Goal: Use online tool/utility: Utilize a website feature to perform a specific function

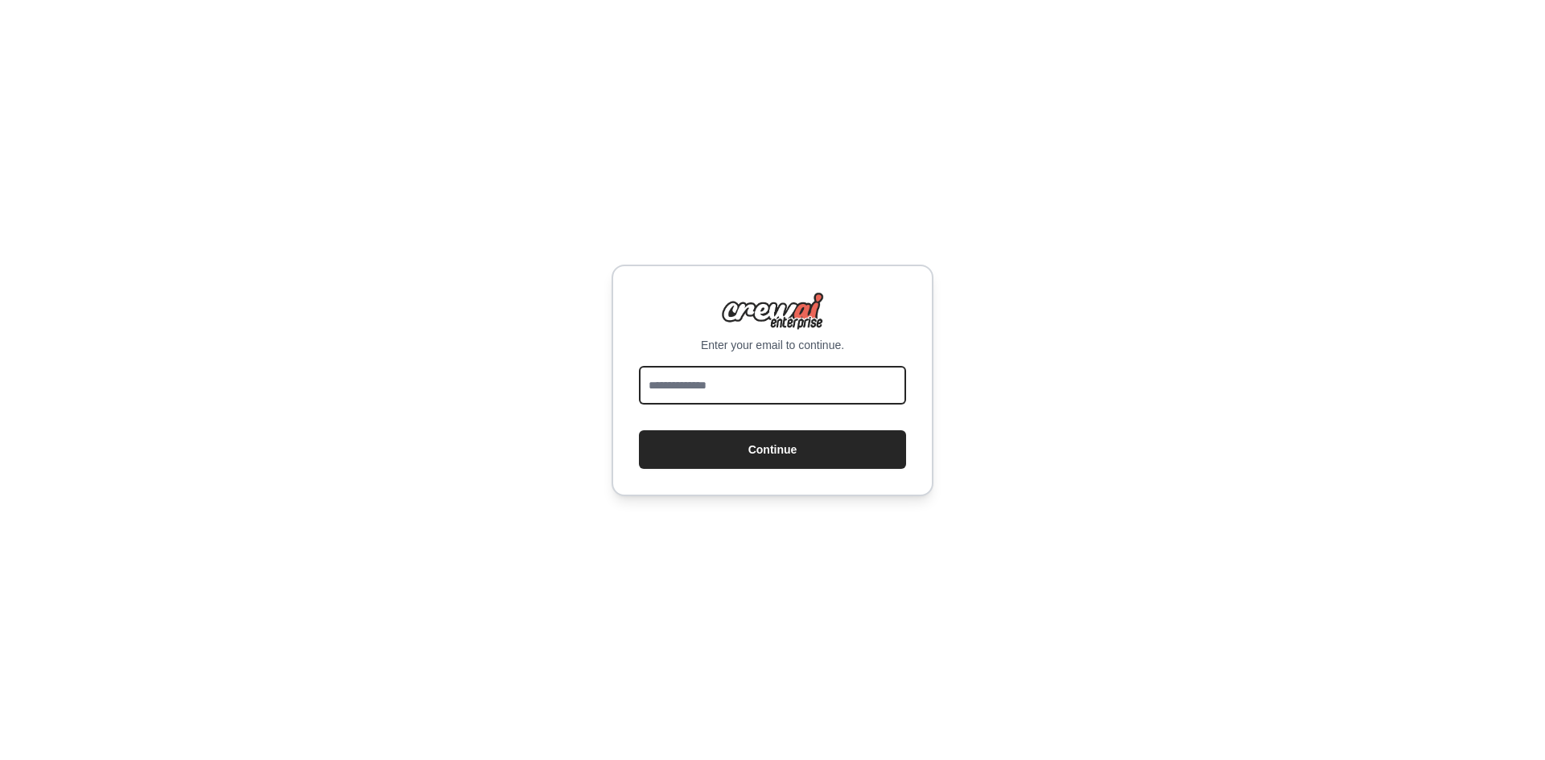
click at [684, 398] on input "email" at bounding box center [772, 385] width 267 height 39
type input "**********"
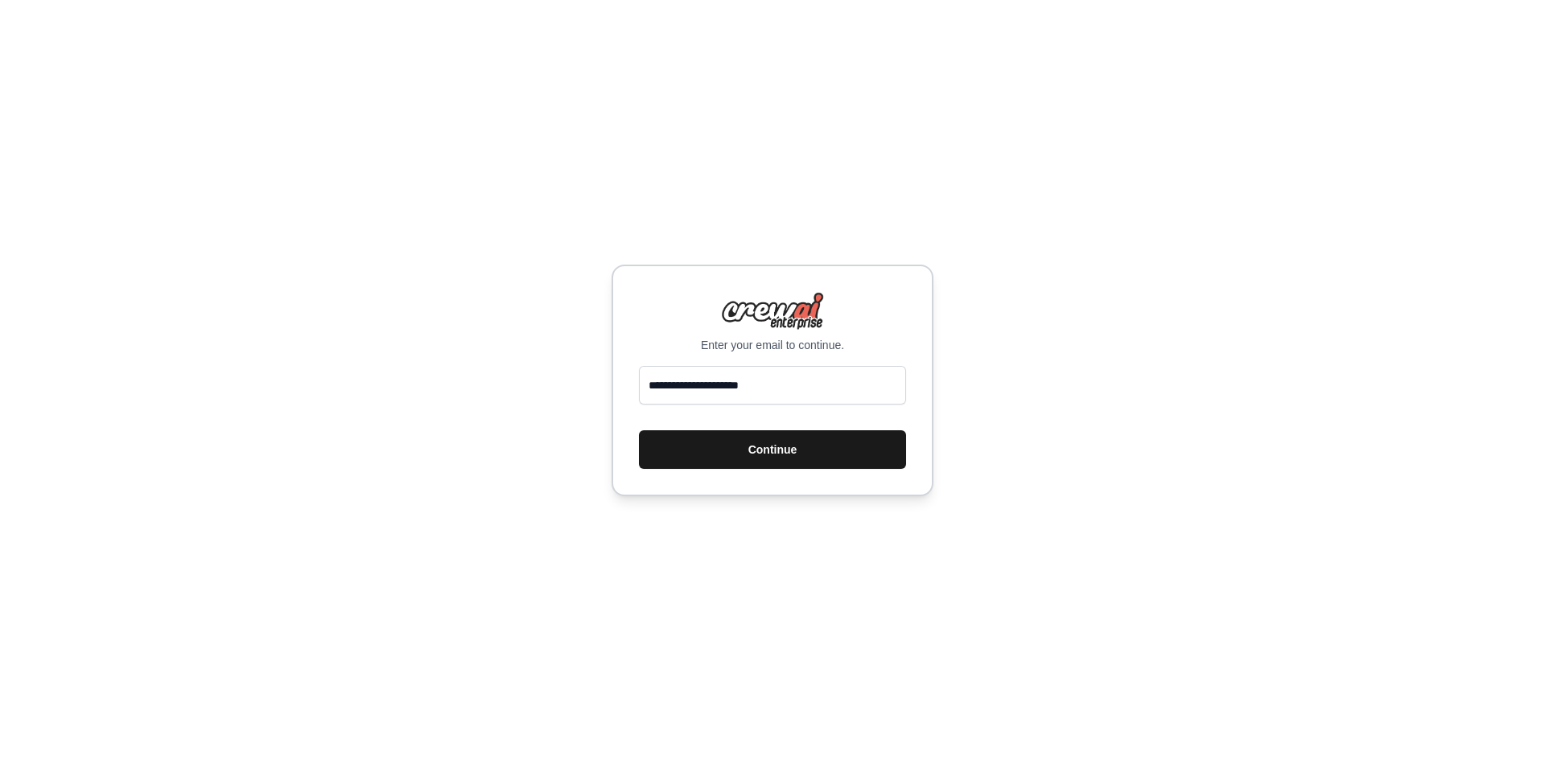
click at [769, 451] on button "Continue" at bounding box center [772, 450] width 267 height 39
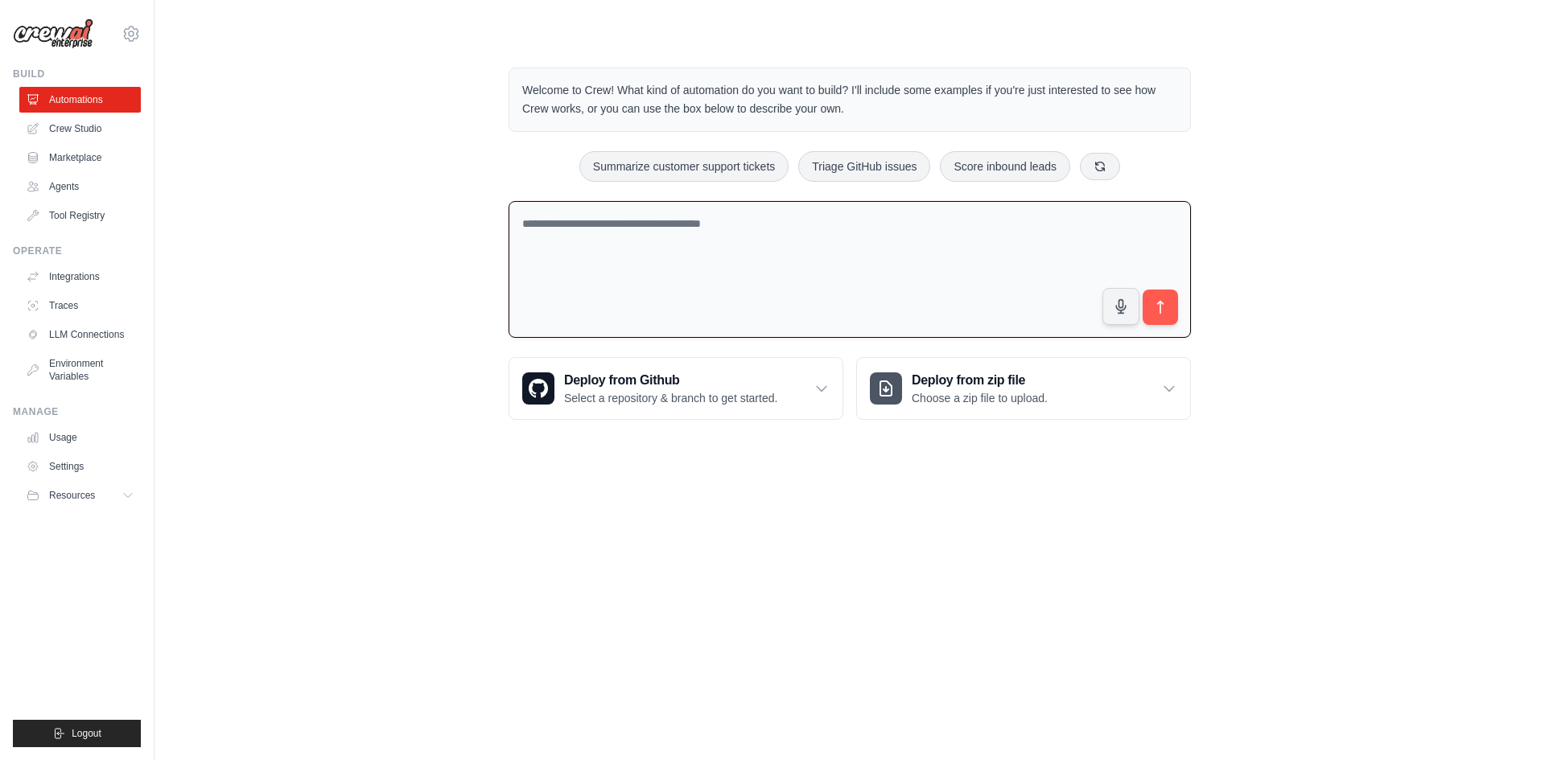
click at [604, 270] on textarea at bounding box center [850, 270] width 682 height 138
click at [657, 159] on button "Summarize customer support tickets" at bounding box center [683, 165] width 209 height 31
type textarea "**********"
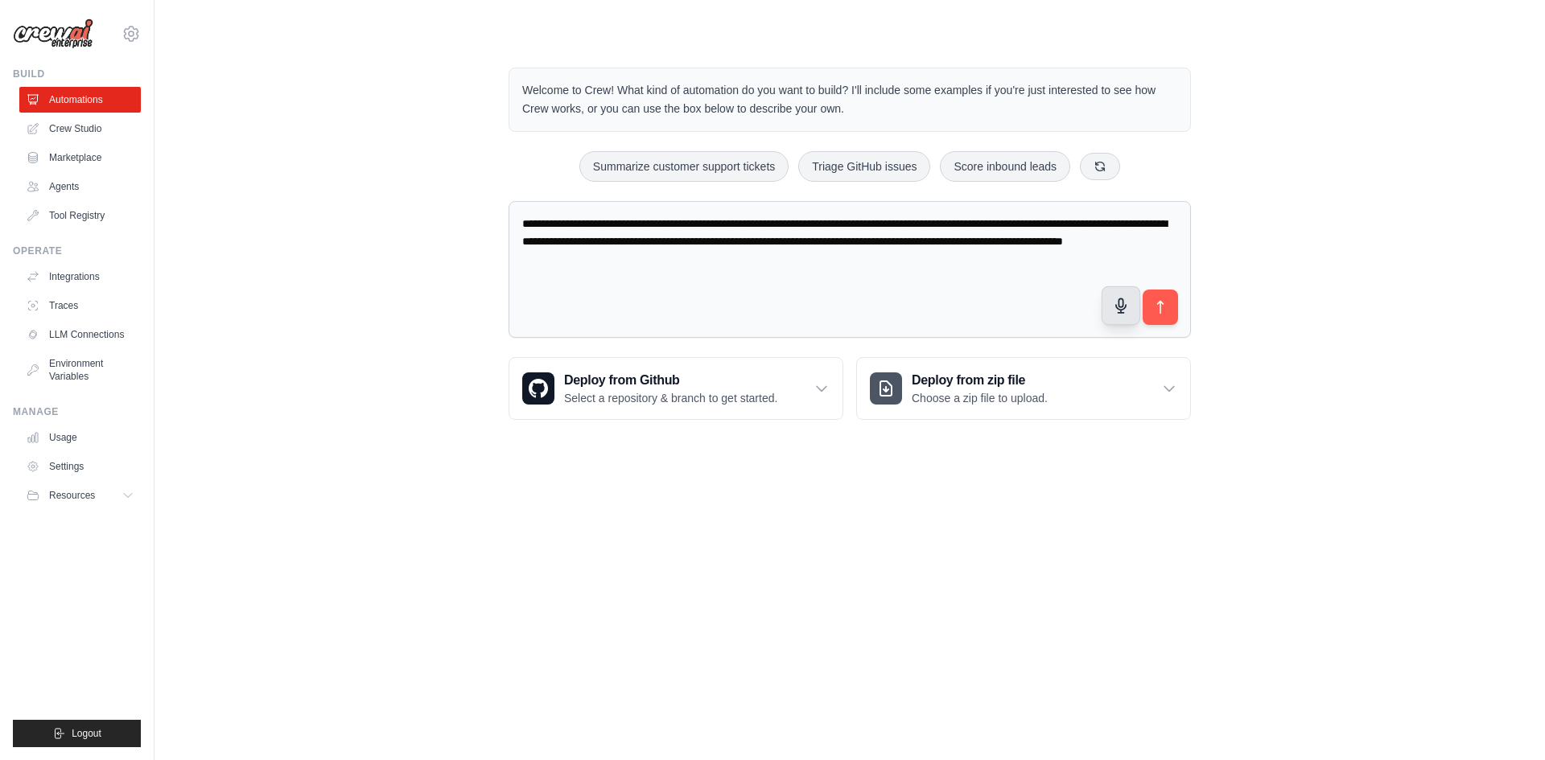
click at [1124, 313] on icon "button" at bounding box center [1121, 306] width 10 height 14
click at [1167, 314] on icon "submit" at bounding box center [1160, 307] width 17 height 17
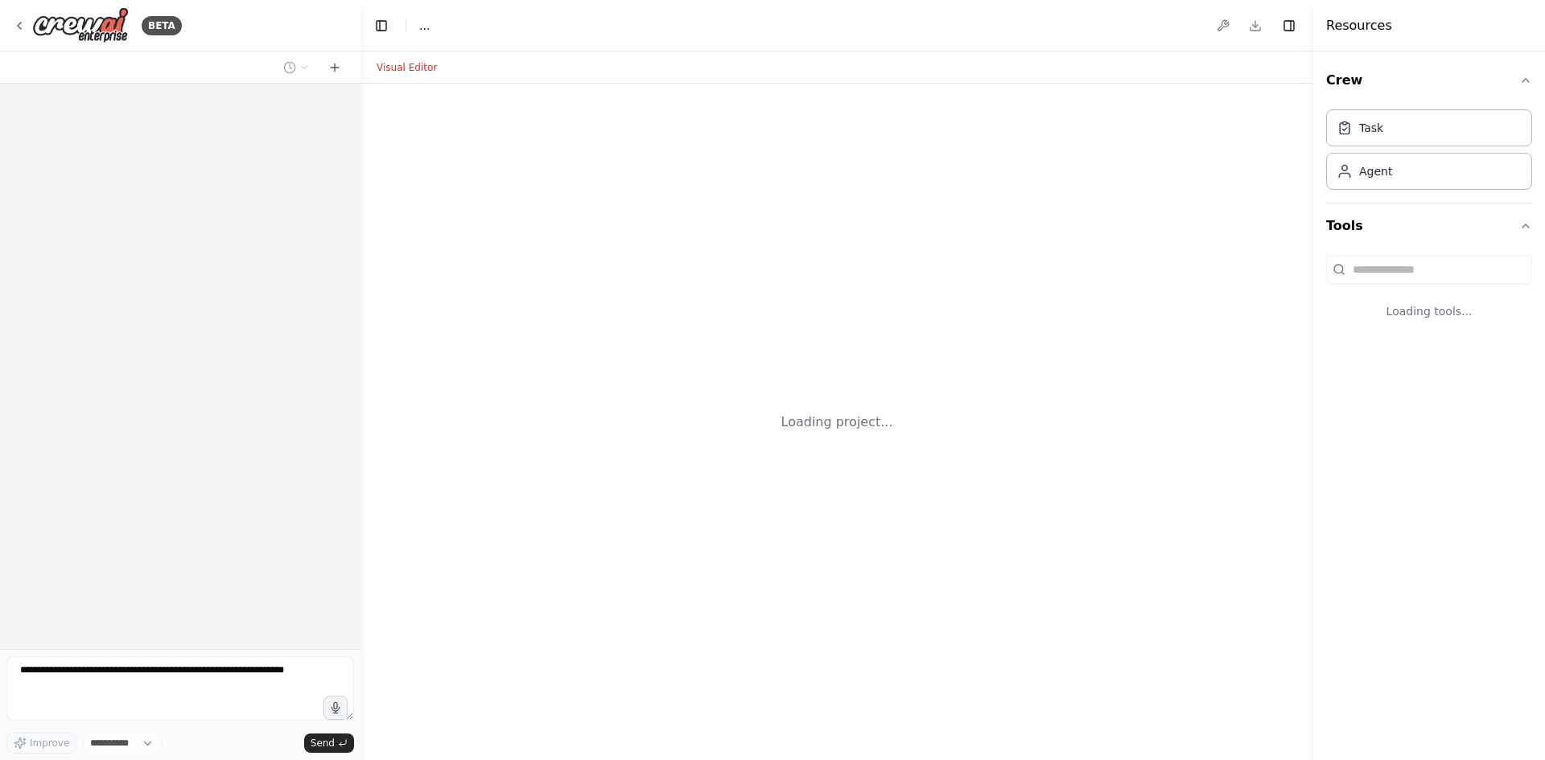
select select "****"
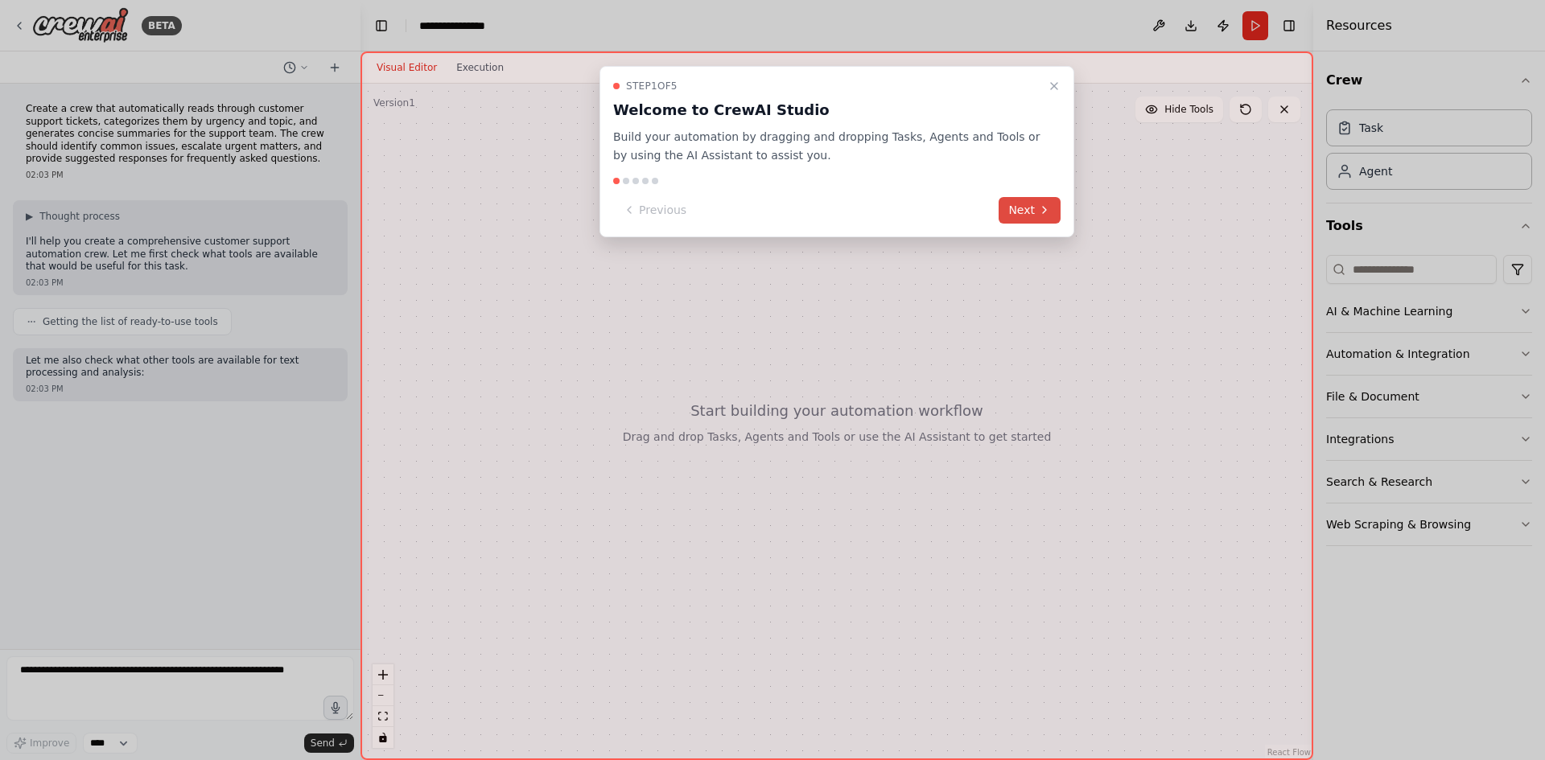
click at [1042, 212] on icon at bounding box center [1044, 210] width 13 height 13
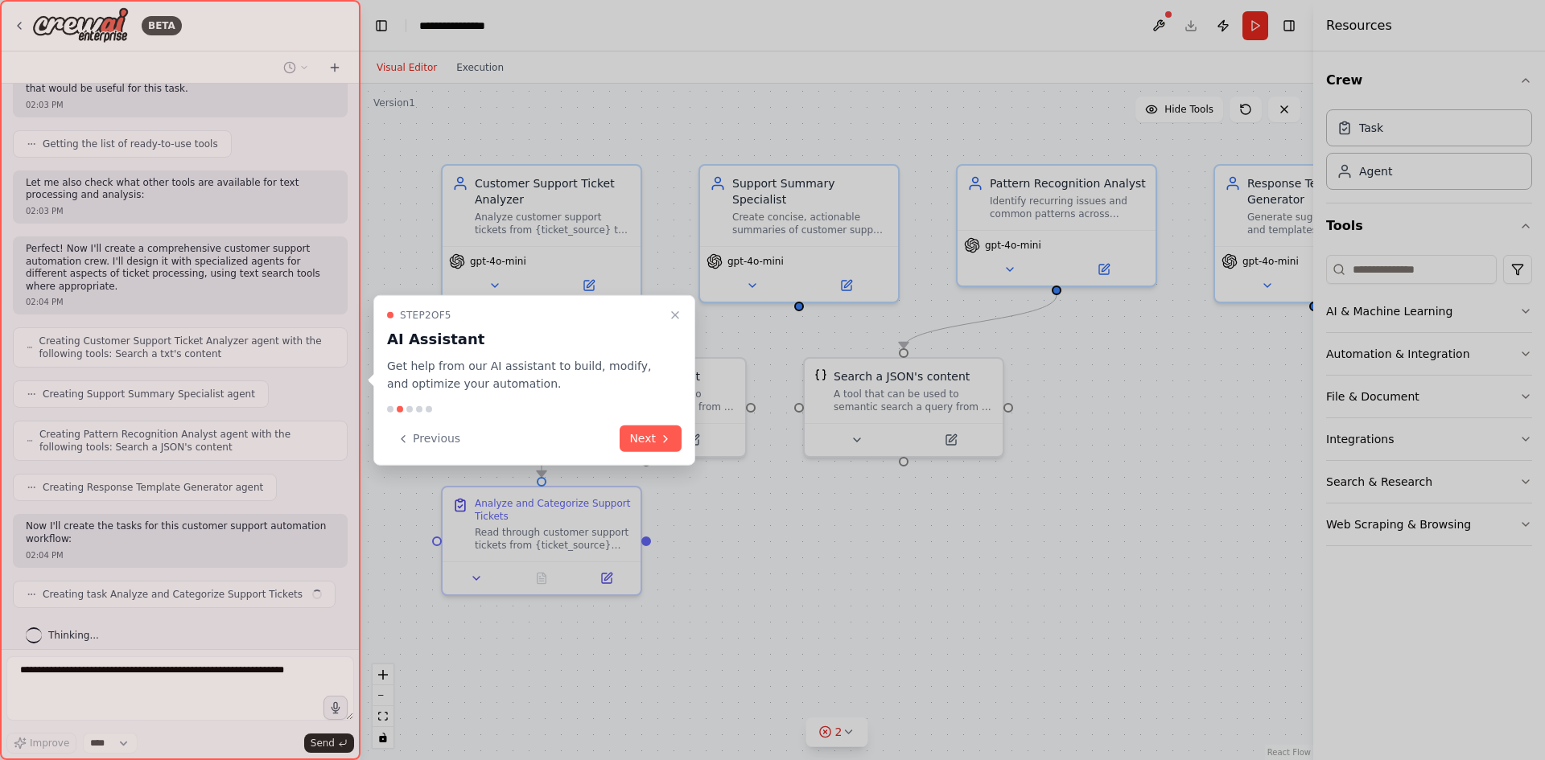
scroll to position [191, 0]
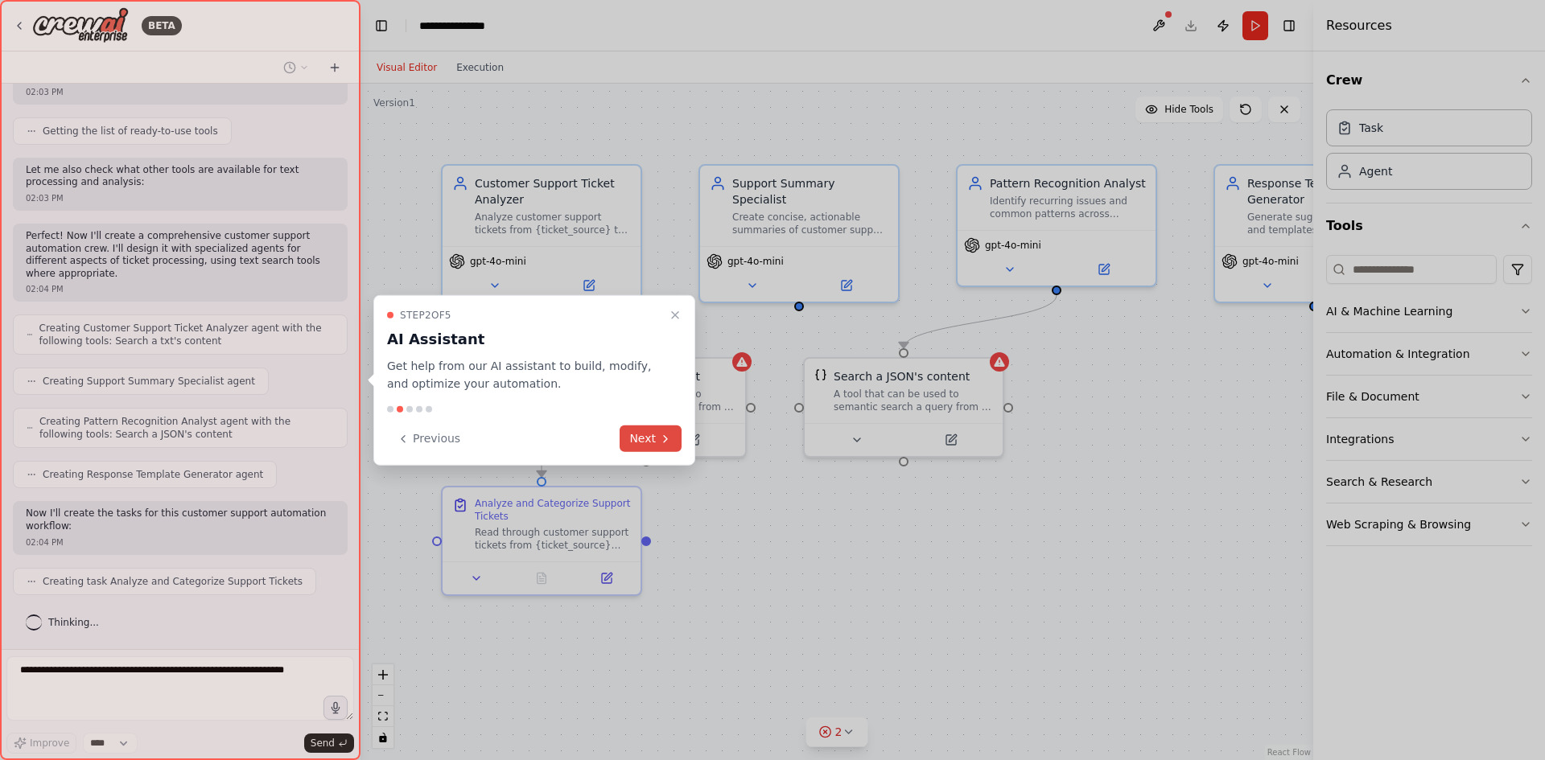
click at [654, 435] on button "Next" at bounding box center [651, 439] width 62 height 27
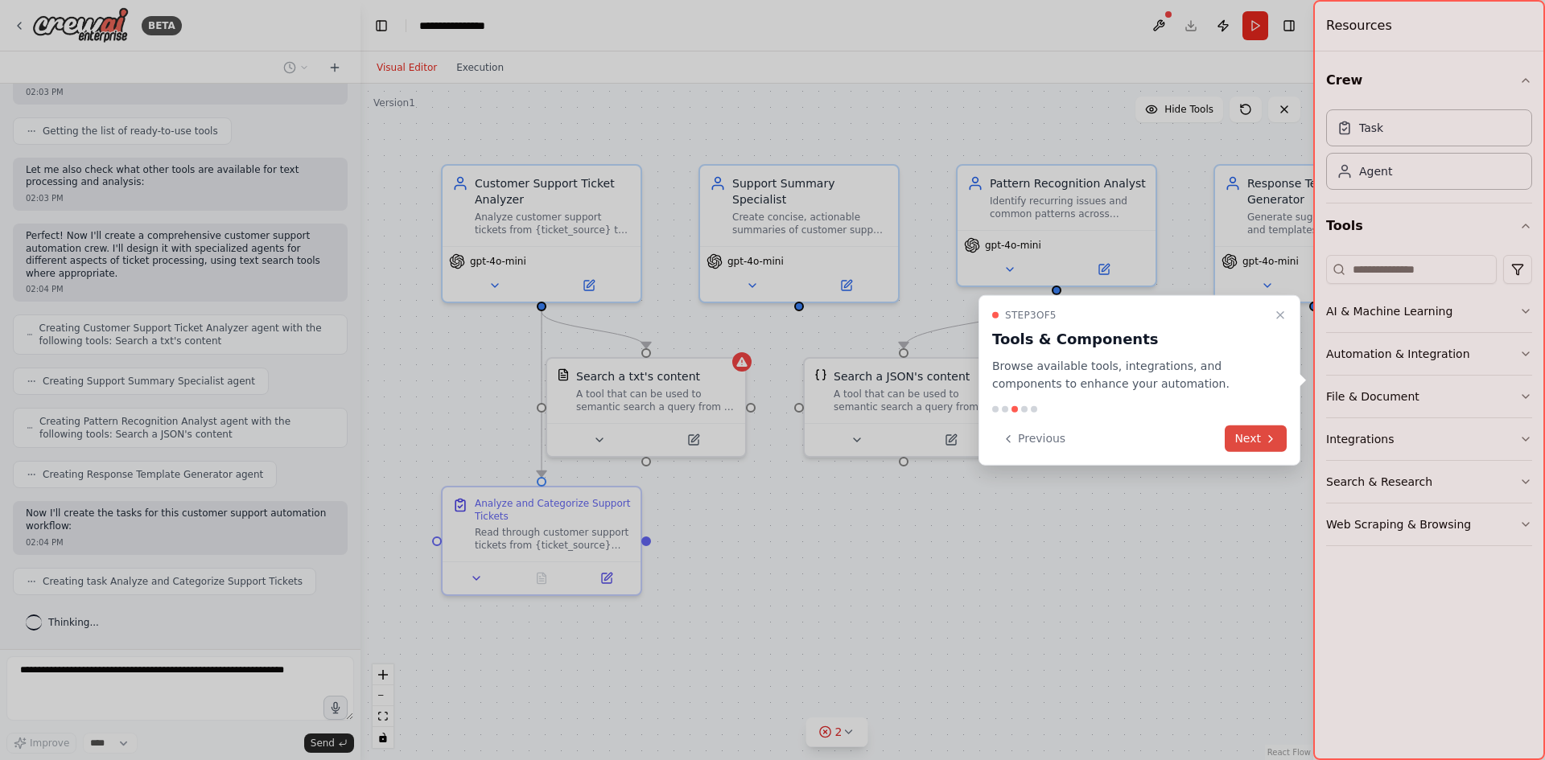
scroll to position [231, 0]
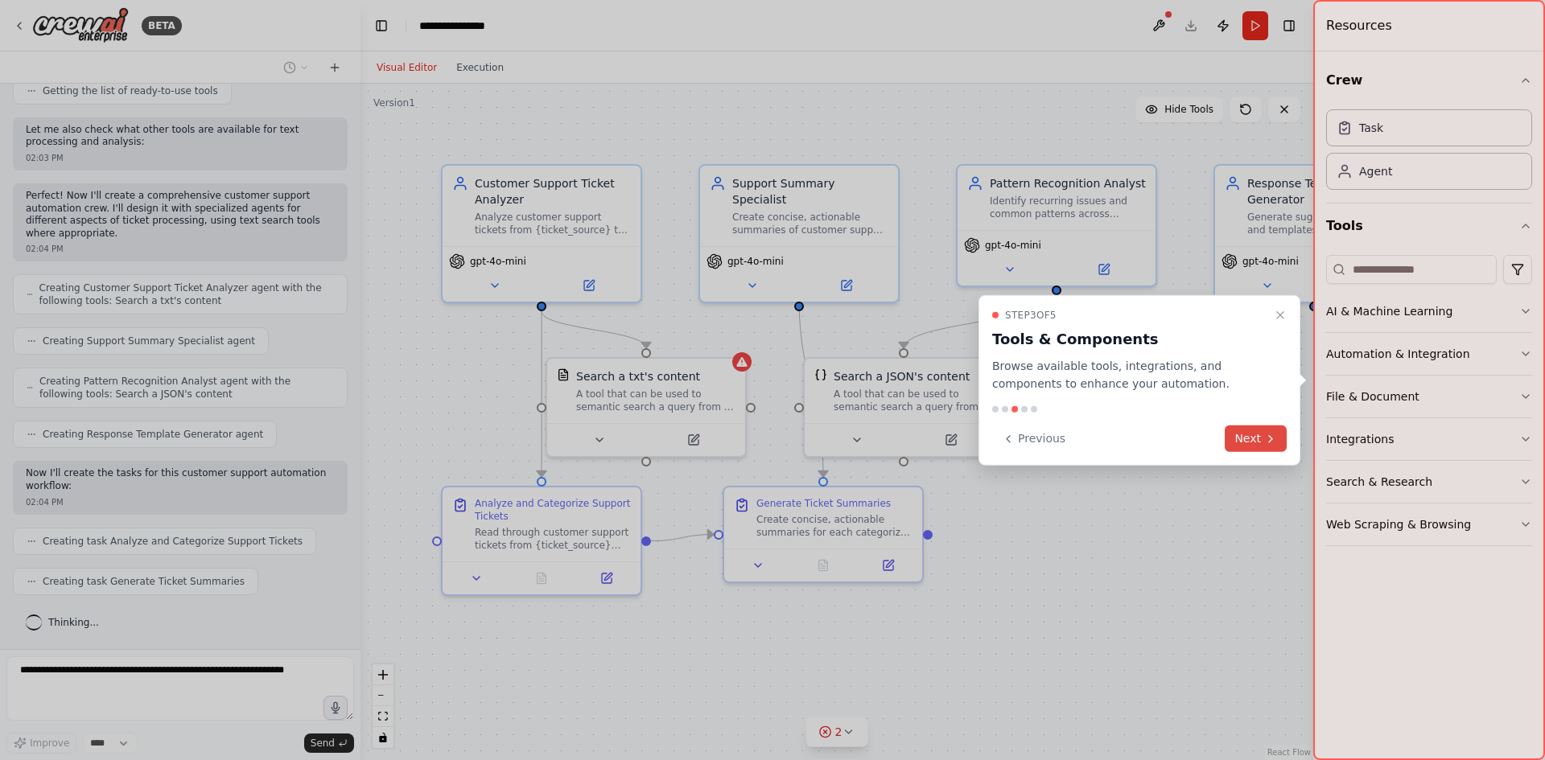
click at [1263, 439] on button "Next" at bounding box center [1256, 439] width 62 height 27
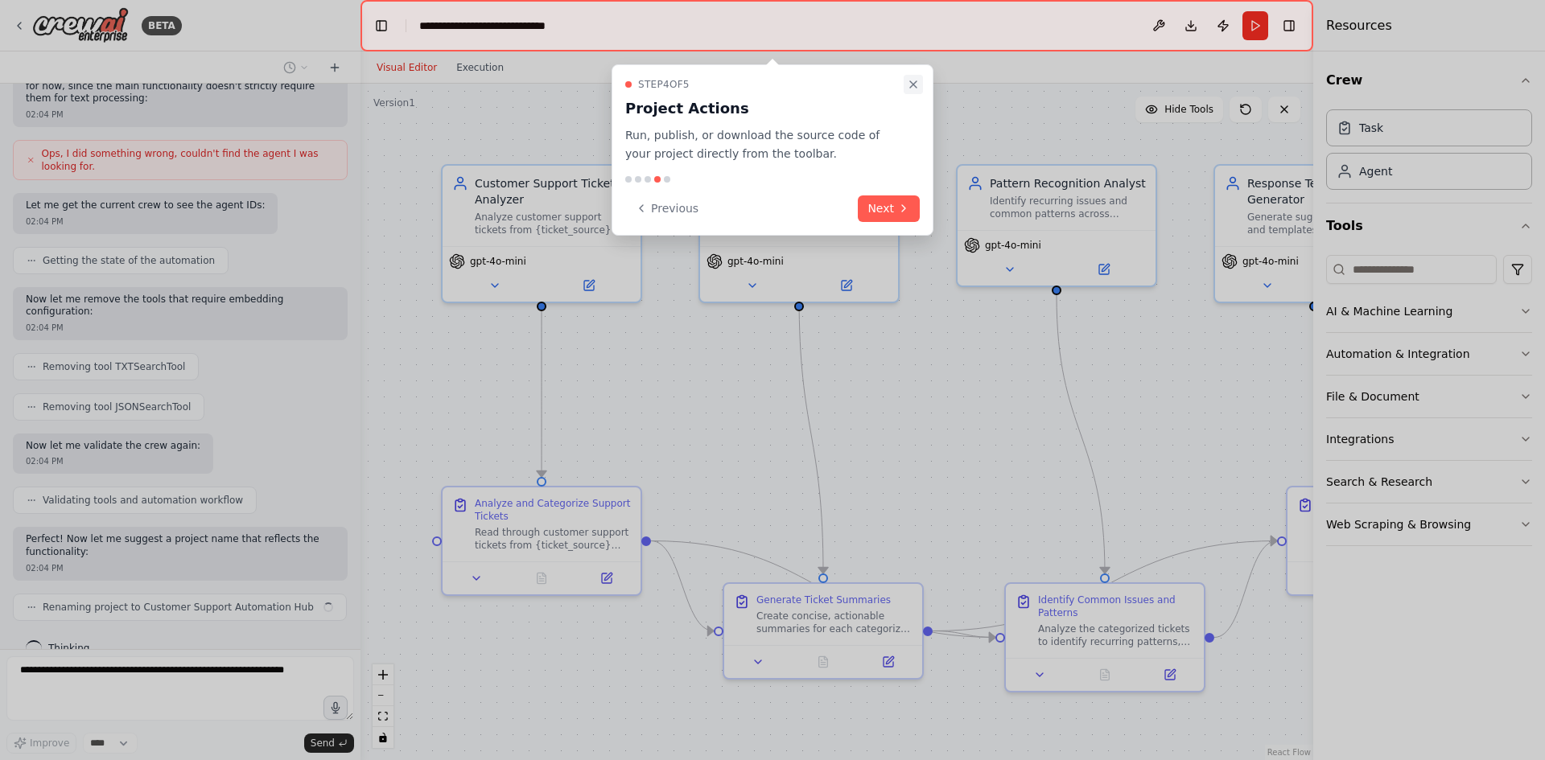
scroll to position [990, 0]
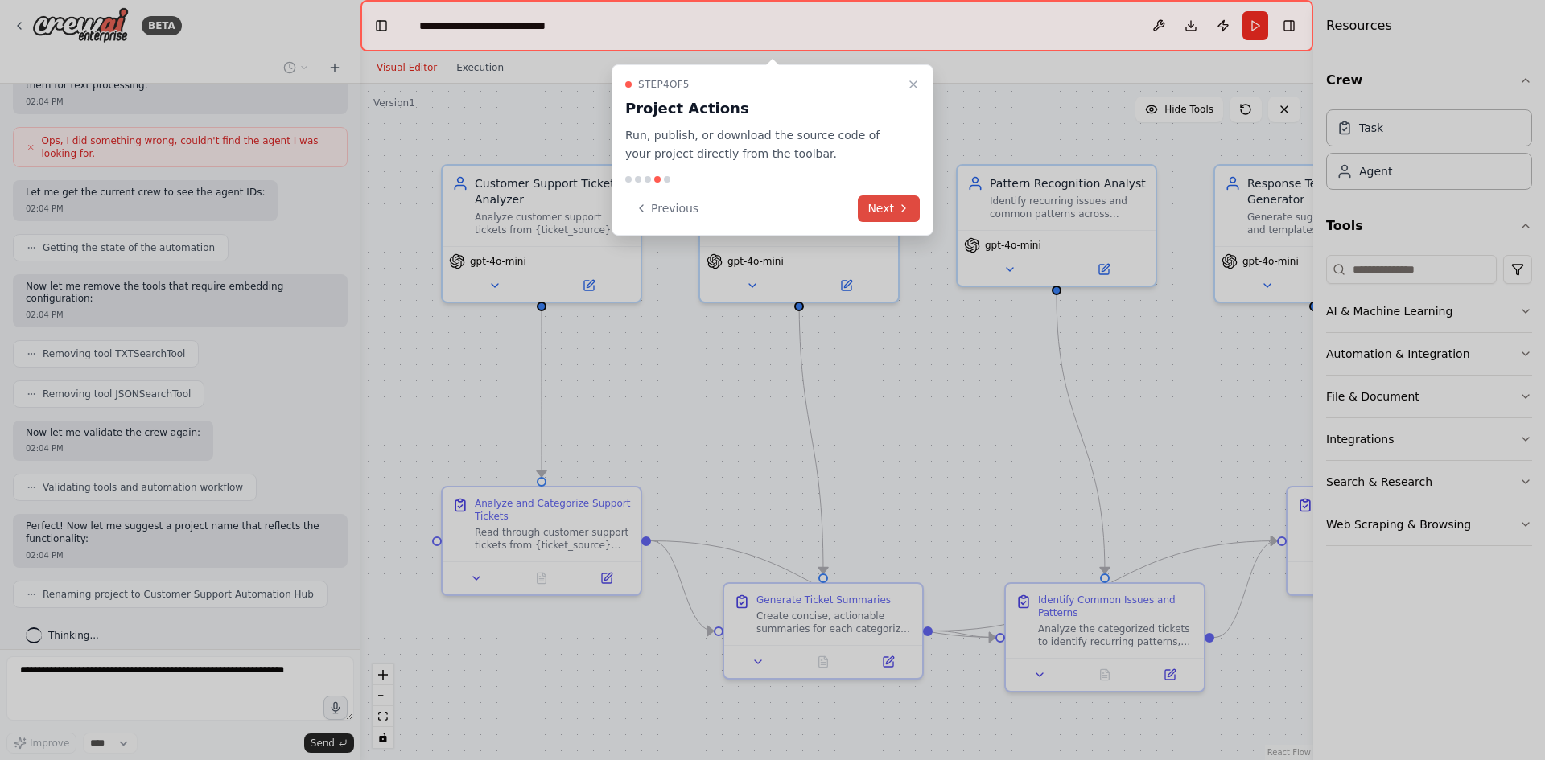
click at [888, 204] on button "Next" at bounding box center [889, 209] width 62 height 27
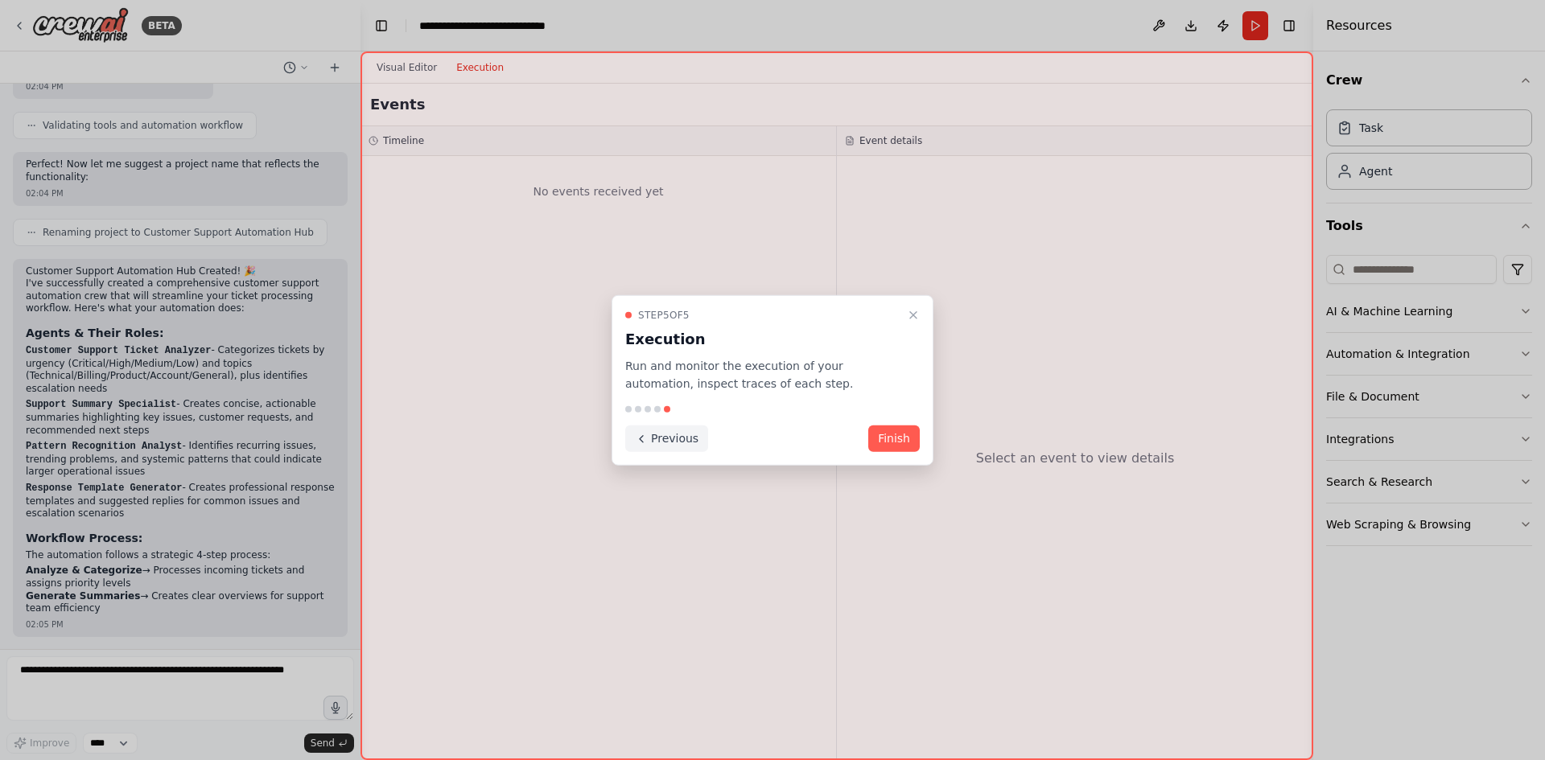
click at [677, 437] on button "Previous" at bounding box center [666, 439] width 83 height 27
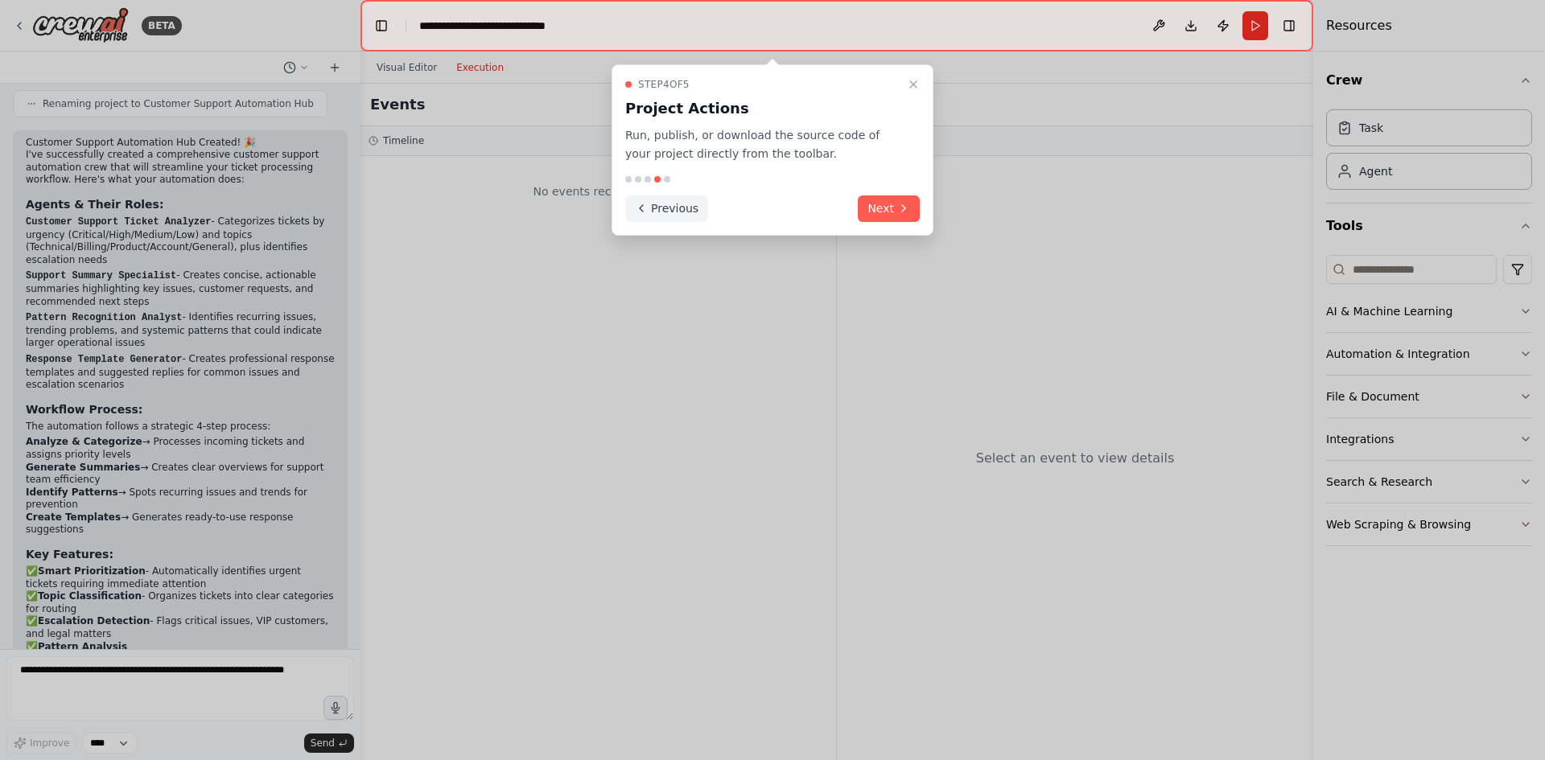
click at [678, 210] on button "Previous" at bounding box center [666, 209] width 83 height 27
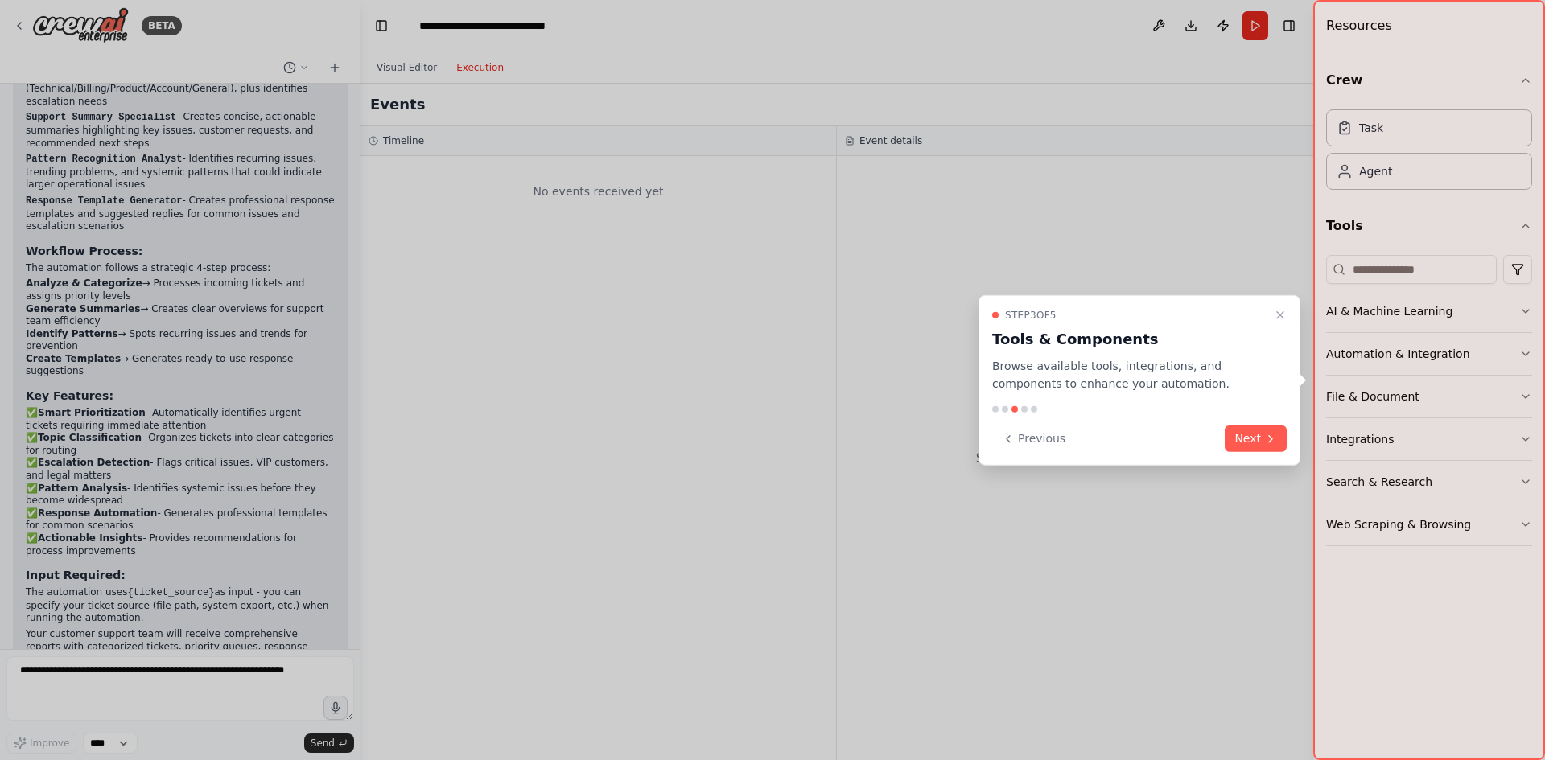
scroll to position [1652, 0]
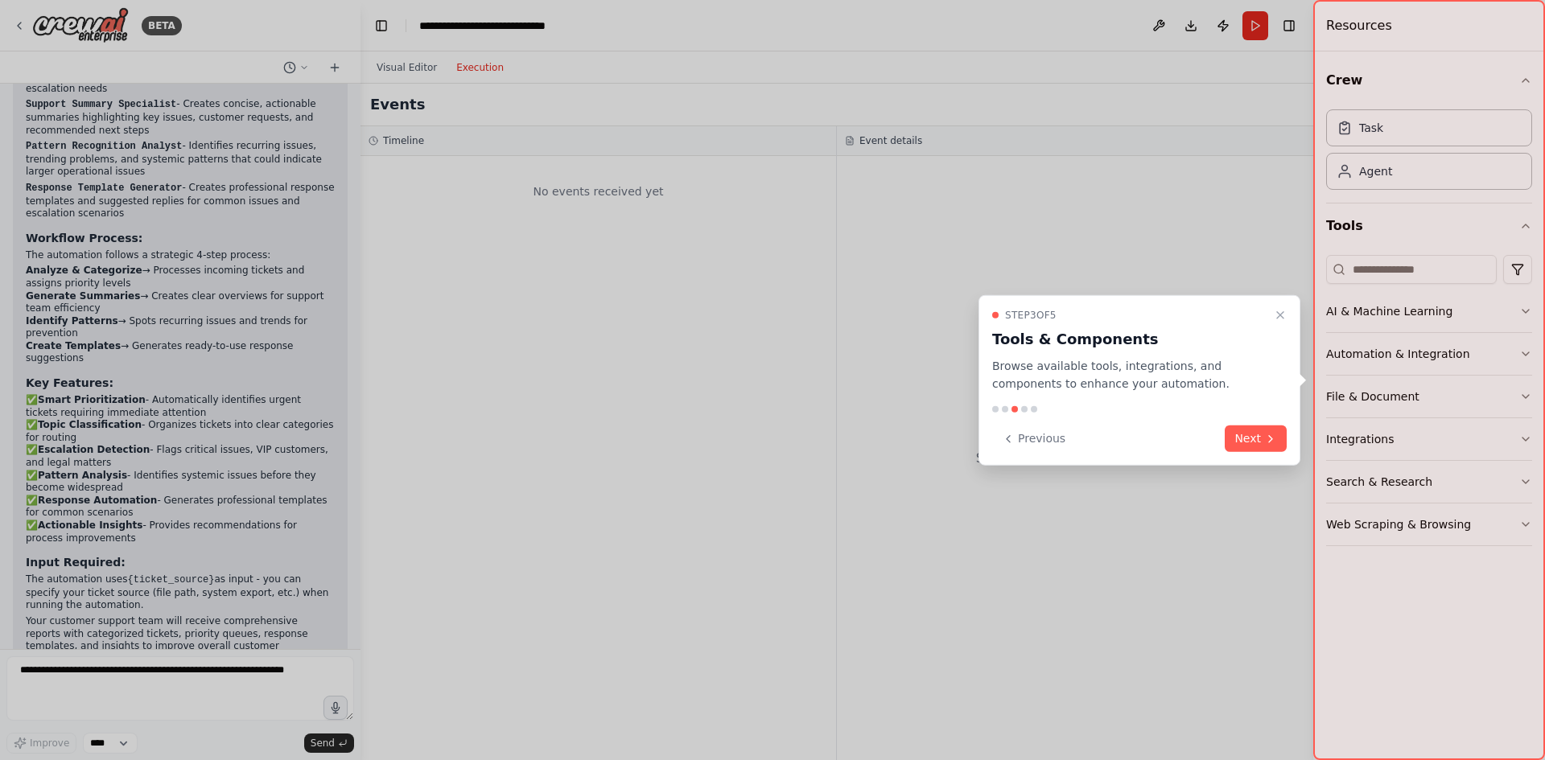
click at [1023, 435] on button "Previous" at bounding box center [1033, 439] width 83 height 27
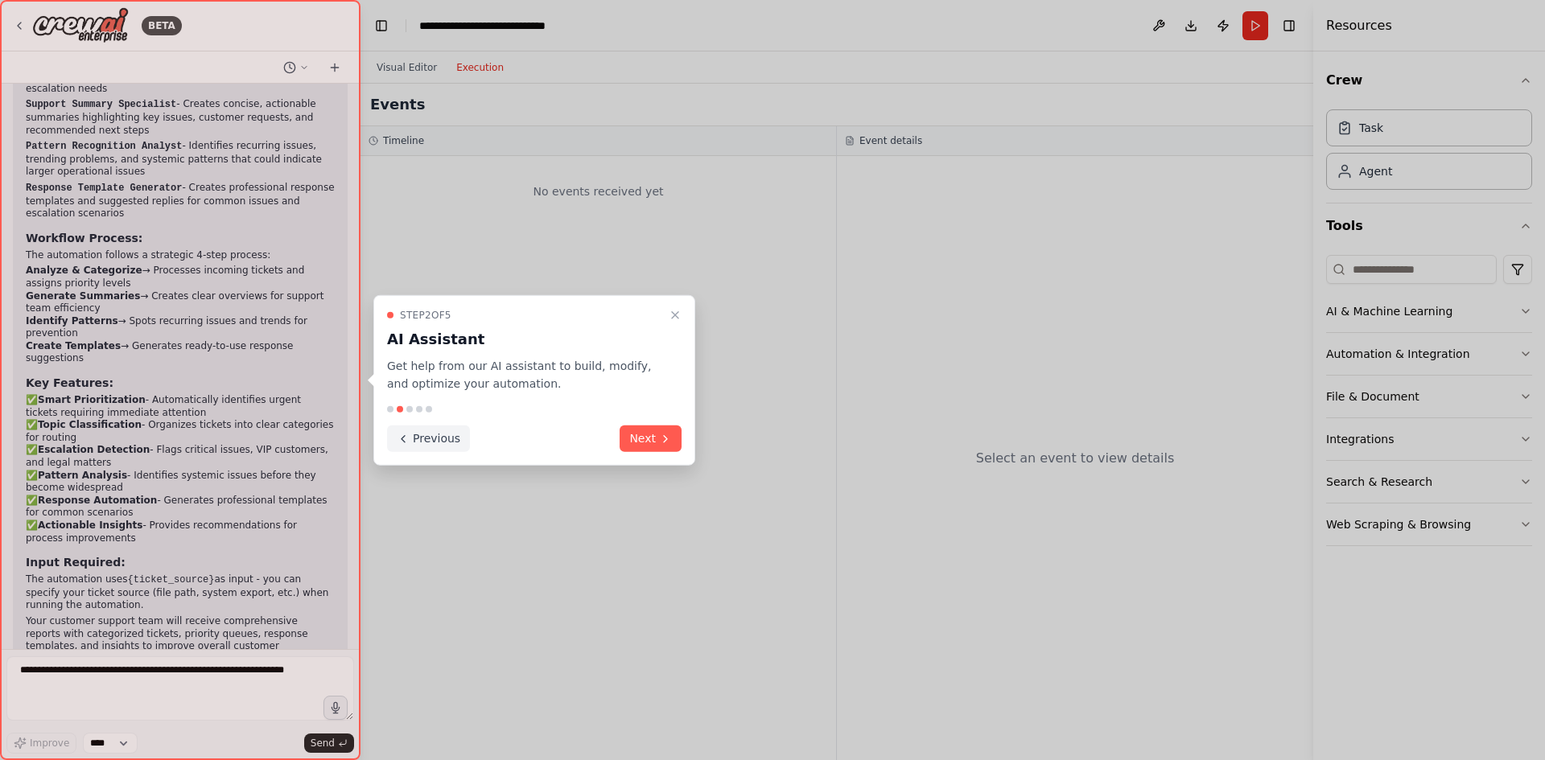
click at [428, 442] on button "Previous" at bounding box center [428, 439] width 83 height 27
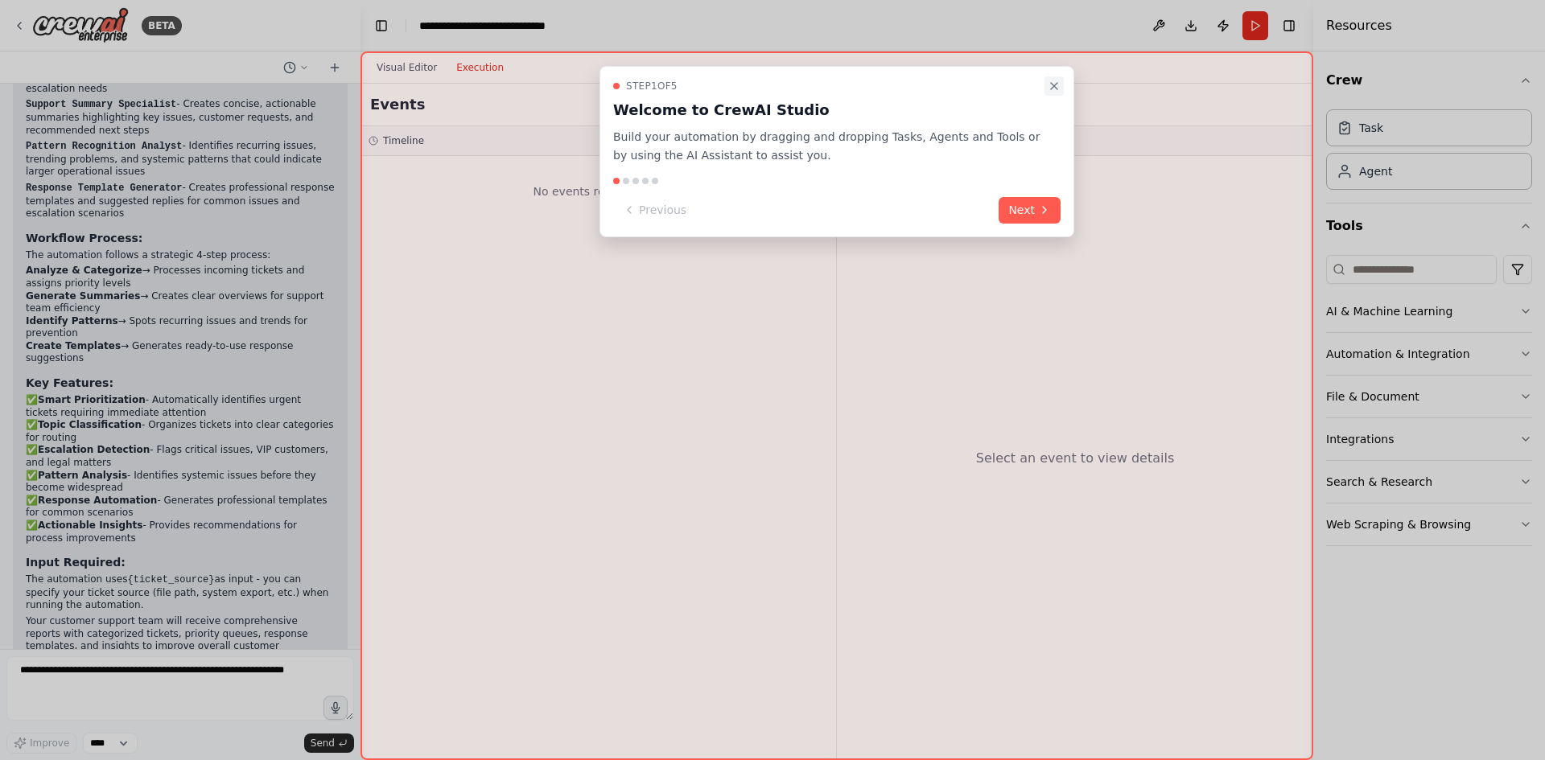
click at [1052, 86] on icon "Close walkthrough" at bounding box center [1054, 86] width 13 height 13
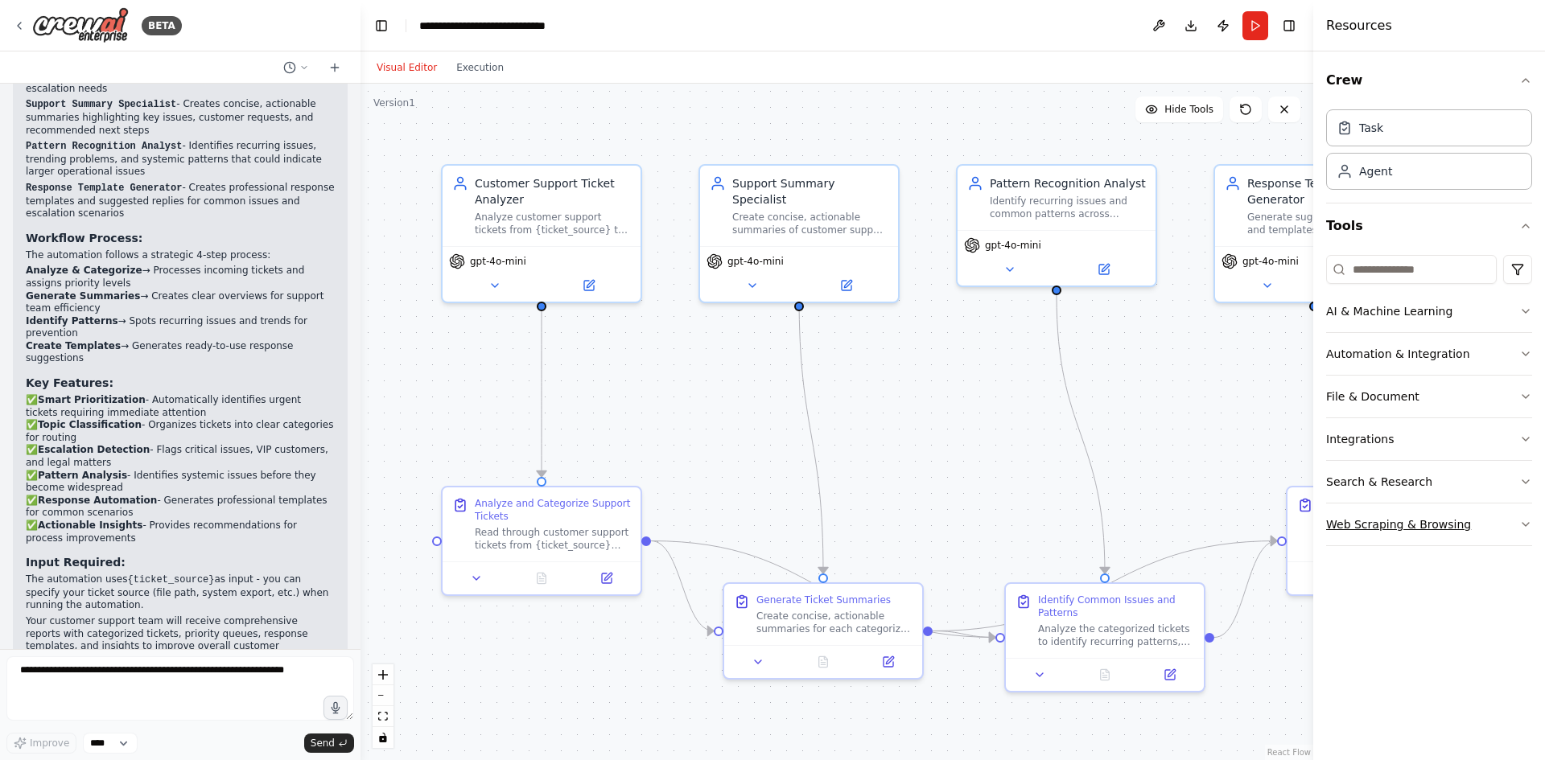
click at [1419, 529] on button "Web Scraping & Browsing" at bounding box center [1429, 525] width 206 height 42
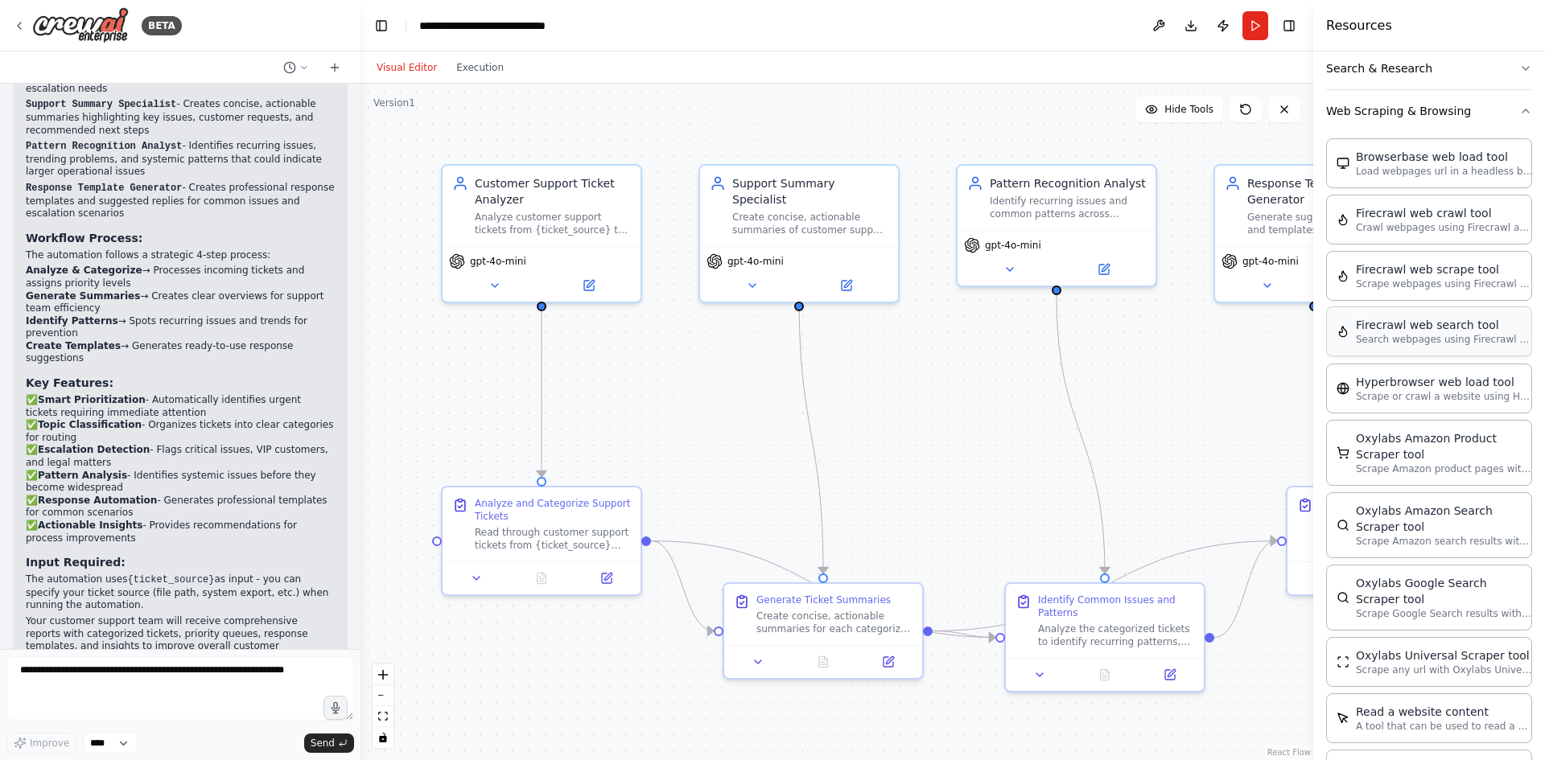
scroll to position [420, 0]
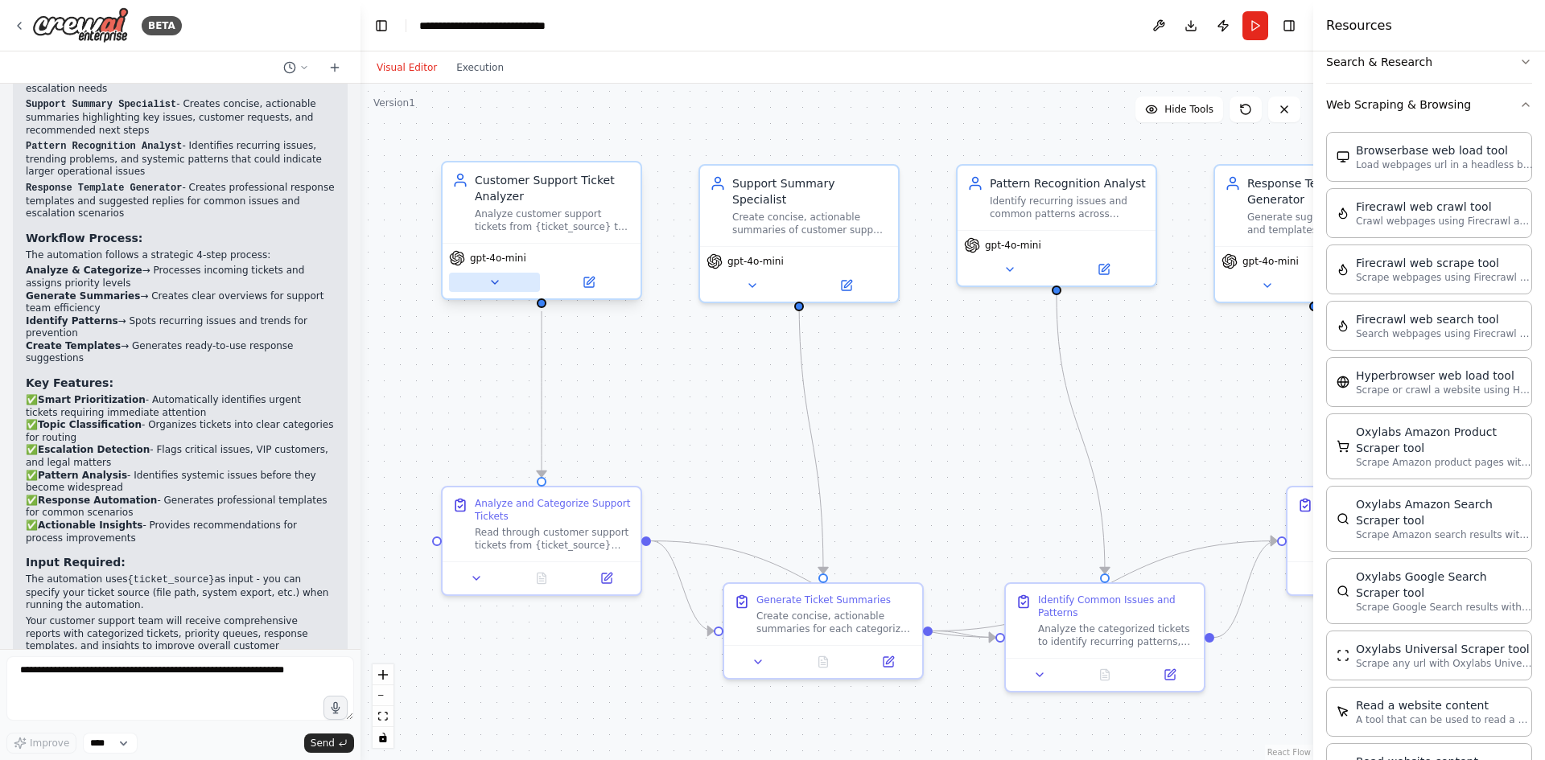
click at [496, 277] on icon at bounding box center [494, 282] width 13 height 13
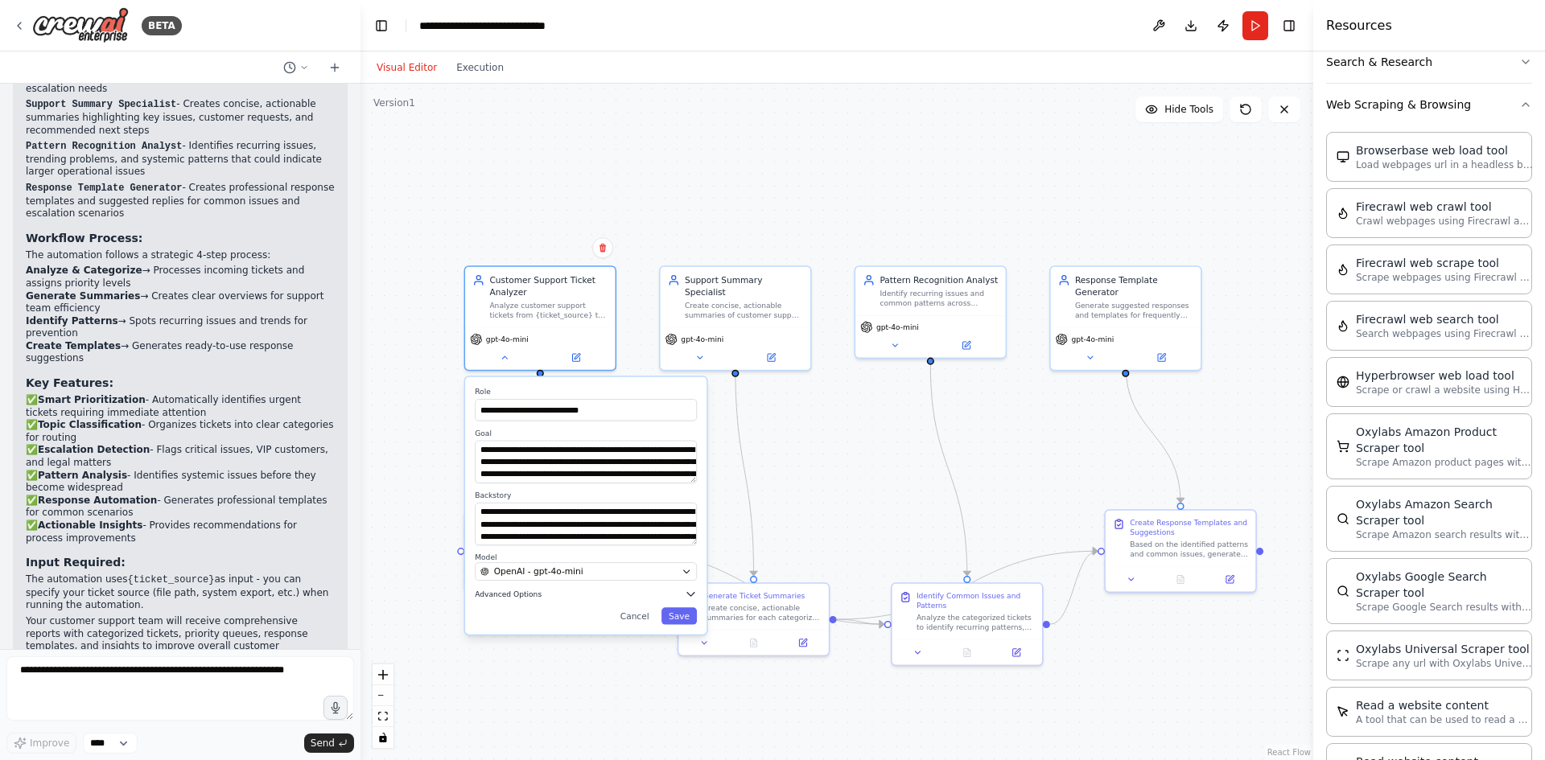
click at [548, 593] on button "Advanced Options" at bounding box center [586, 594] width 222 height 12
click at [439, 542] on div ".deletable-edge-delete-btn { width: 20px; height: 20px; border: 0px solid #ffff…" at bounding box center [837, 422] width 953 height 677
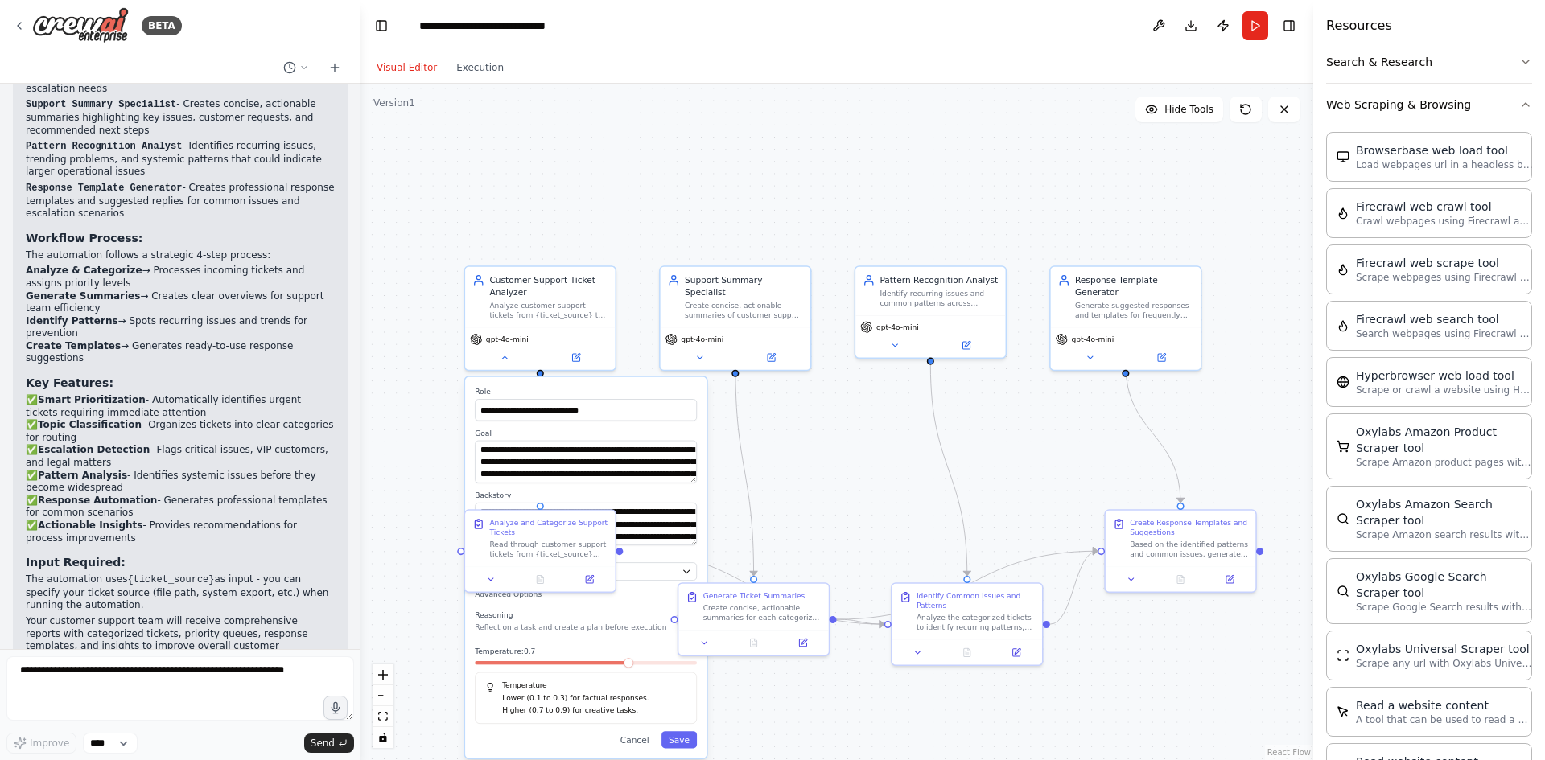
click at [851, 449] on div ".deletable-edge-delete-btn { width: 20px; height: 20px; border: 0px solid #ffff…" at bounding box center [837, 422] width 953 height 677
click at [509, 356] on icon at bounding box center [505, 355] width 10 height 10
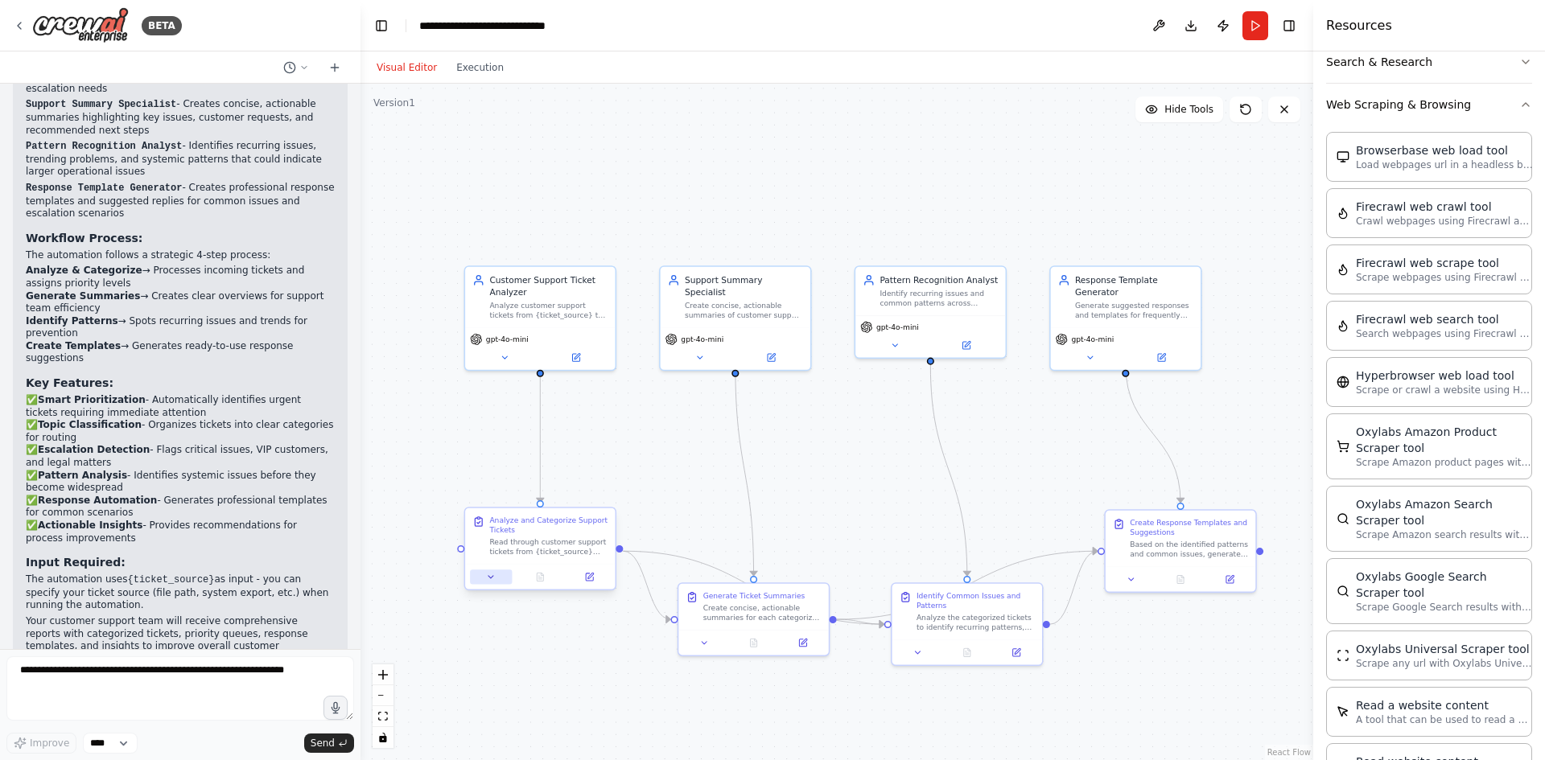
click at [492, 580] on icon at bounding box center [491, 577] width 10 height 10
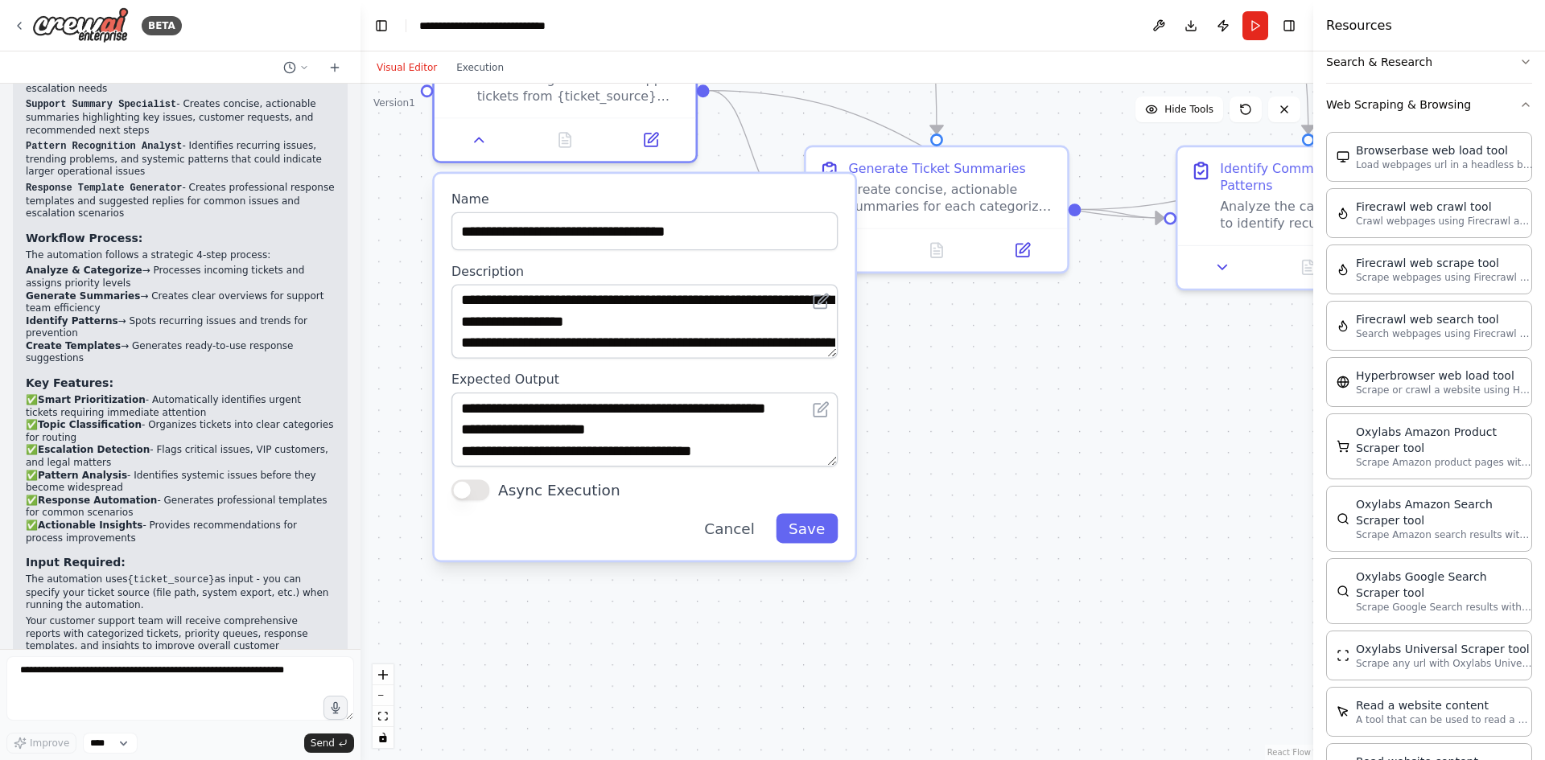
drag, startPoint x: 917, startPoint y: 678, endPoint x: 966, endPoint y: 377, distance: 304.9
click at [966, 377] on div ".deletable-edge-delete-btn { width: 20px; height: 20px; border: 0px solid #ffff…" at bounding box center [837, 422] width 953 height 677
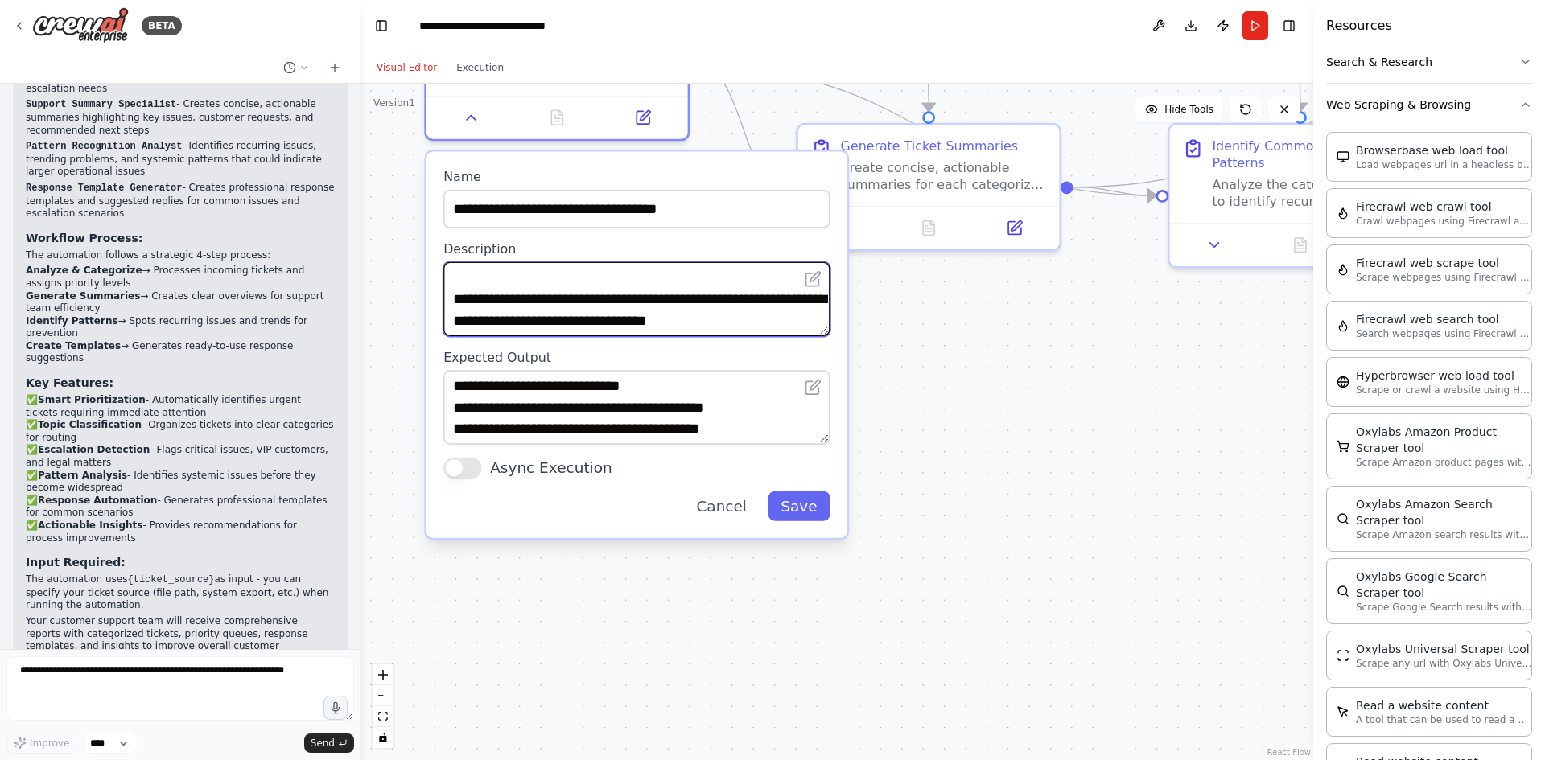
scroll to position [161, 0]
click at [917, 376] on div ".deletable-edge-delete-btn { width: 20px; height: 20px; border: 0px solid #ffff…" at bounding box center [837, 422] width 953 height 677
click at [1004, 304] on div ".deletable-edge-delete-btn { width: 20px; height: 20px; border: 0px solid #ffff…" at bounding box center [837, 422] width 953 height 677
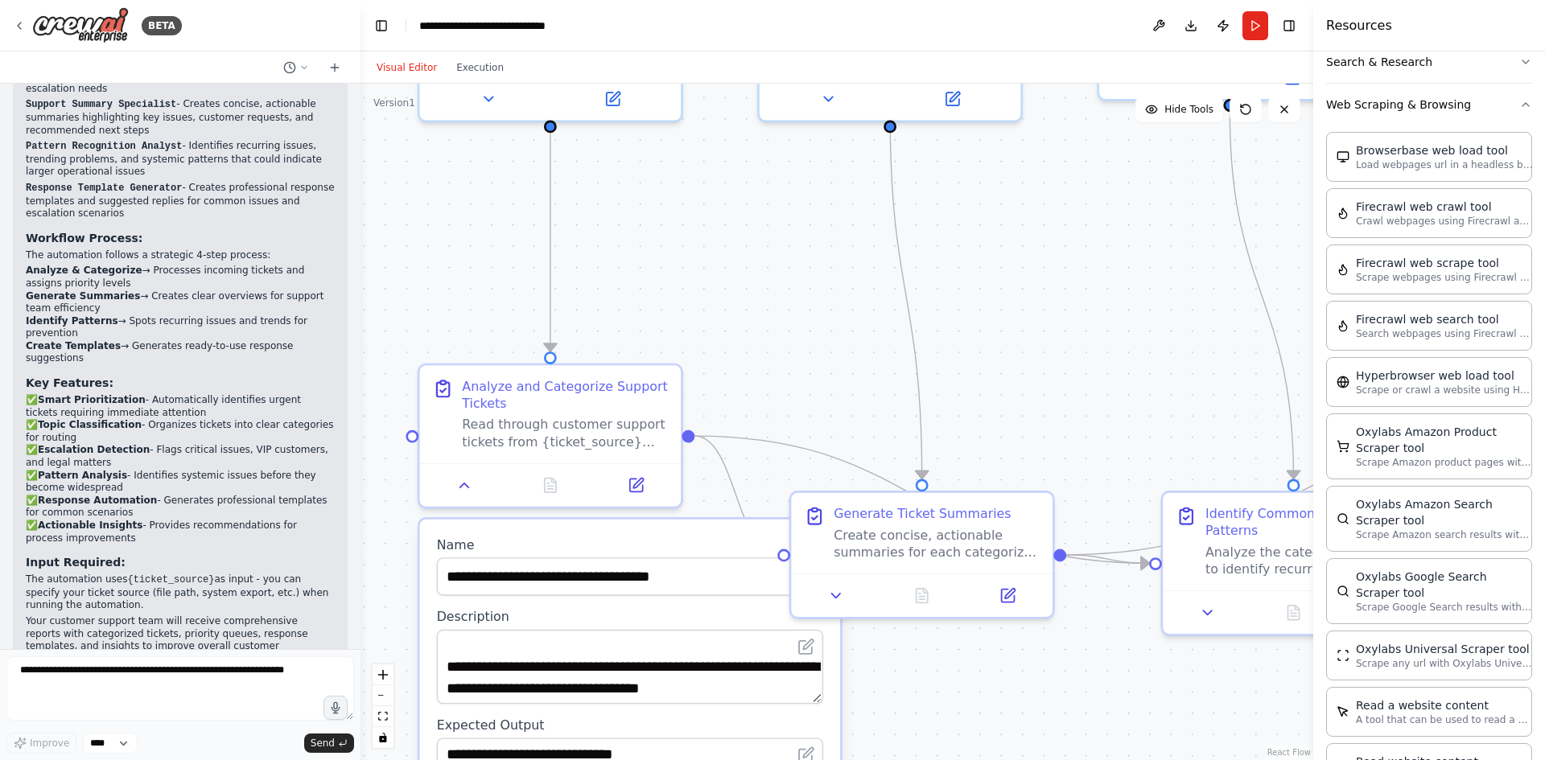
drag, startPoint x: 1118, startPoint y: 143, endPoint x: 1127, endPoint y: 468, distance: 324.4
click at [1127, 468] on div ".deletable-edge-delete-btn { width: 20px; height: 20px; border: 0px solid #ffff…" at bounding box center [837, 422] width 953 height 677
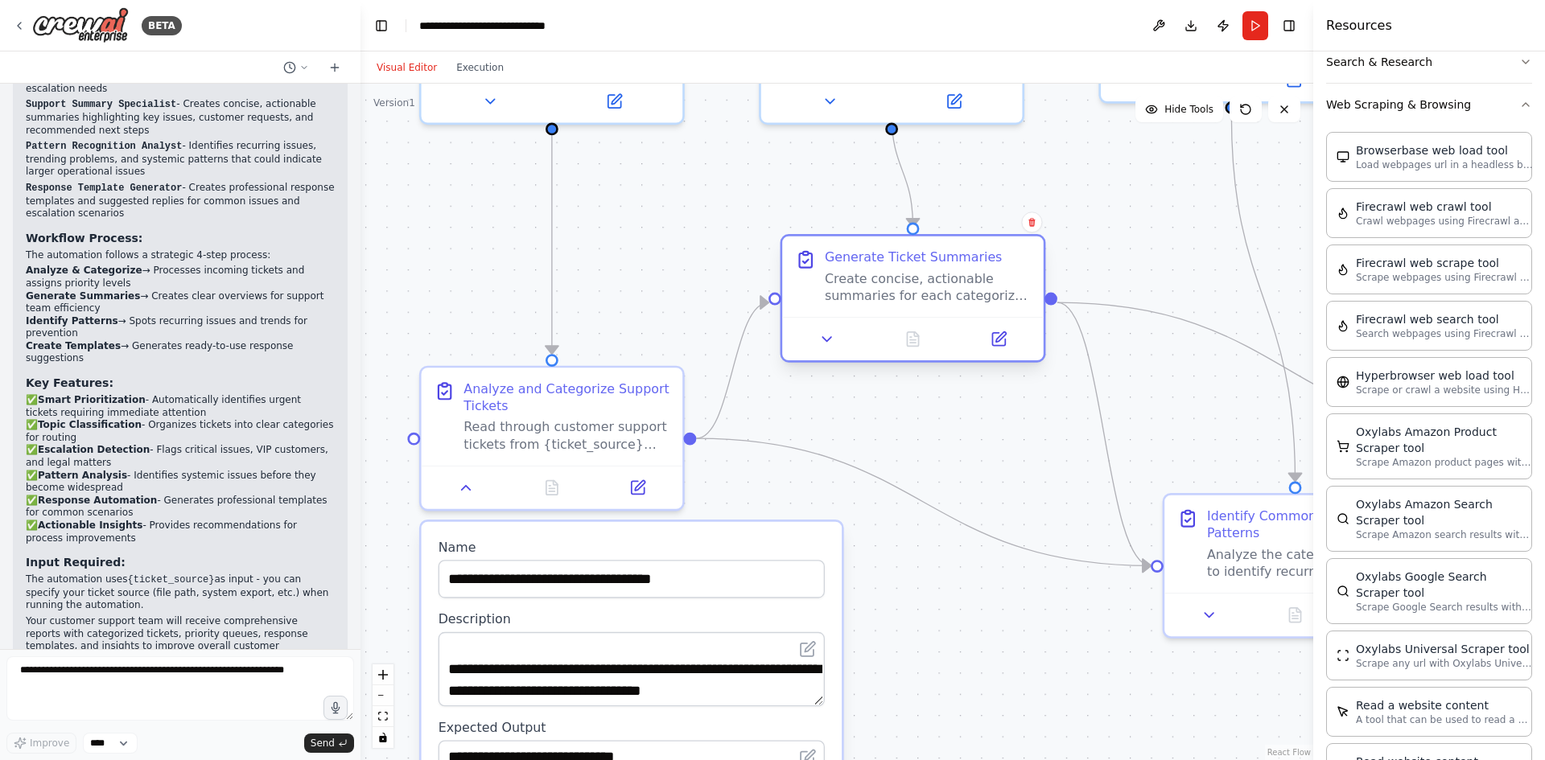
drag, startPoint x: 943, startPoint y: 540, endPoint x: 924, endPoint y: 290, distance: 251.0
click at [924, 290] on div "Create concise, actionable summaries for each categorized support ticket. Each …" at bounding box center [928, 287] width 206 height 34
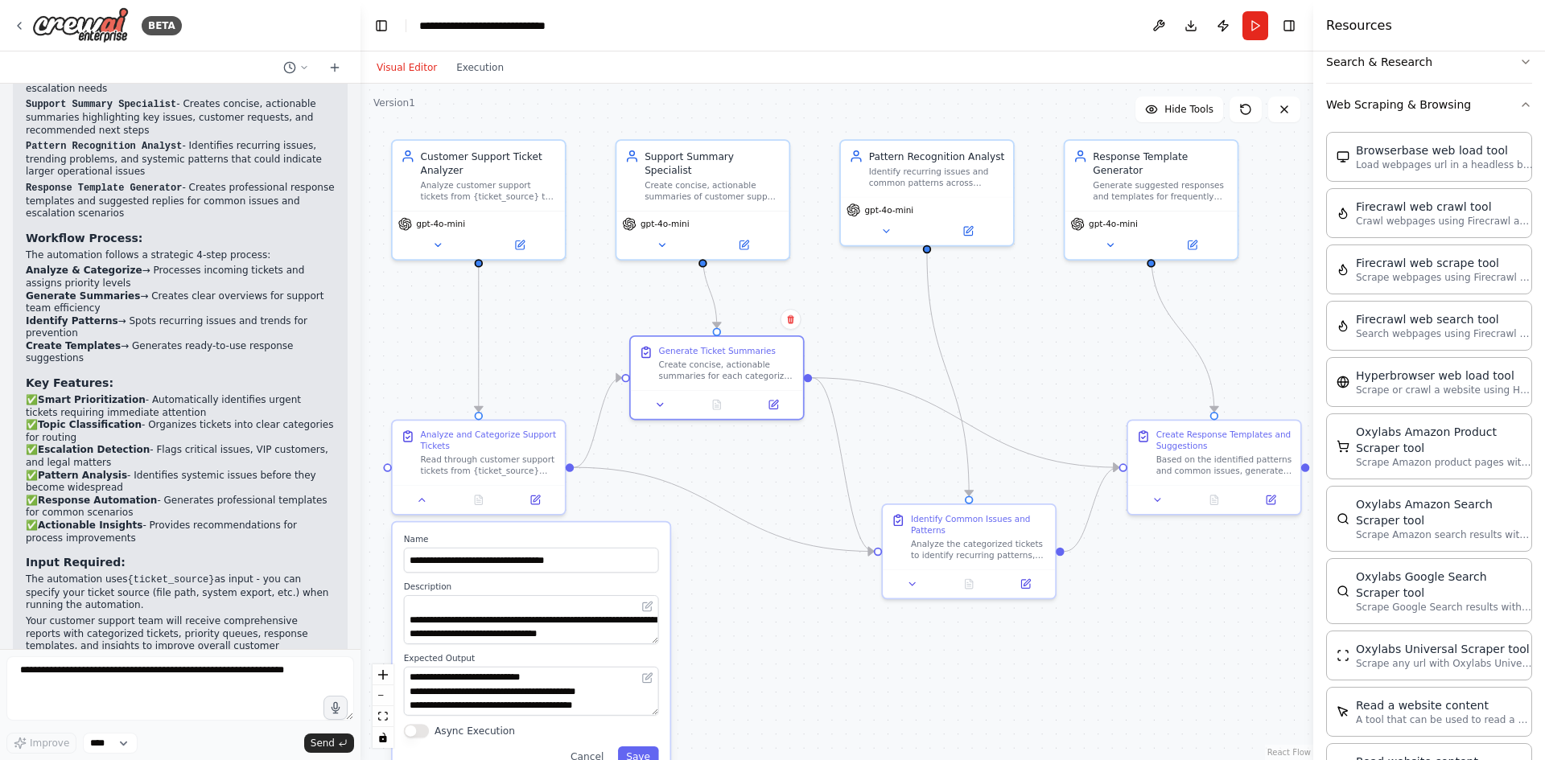
drag, startPoint x: 1119, startPoint y: 395, endPoint x: 899, endPoint y: 426, distance: 222.6
click at [900, 429] on div ".deletable-edge-delete-btn { width: 20px; height: 20px; border: 0px solid #ffff…" at bounding box center [837, 422] width 953 height 677
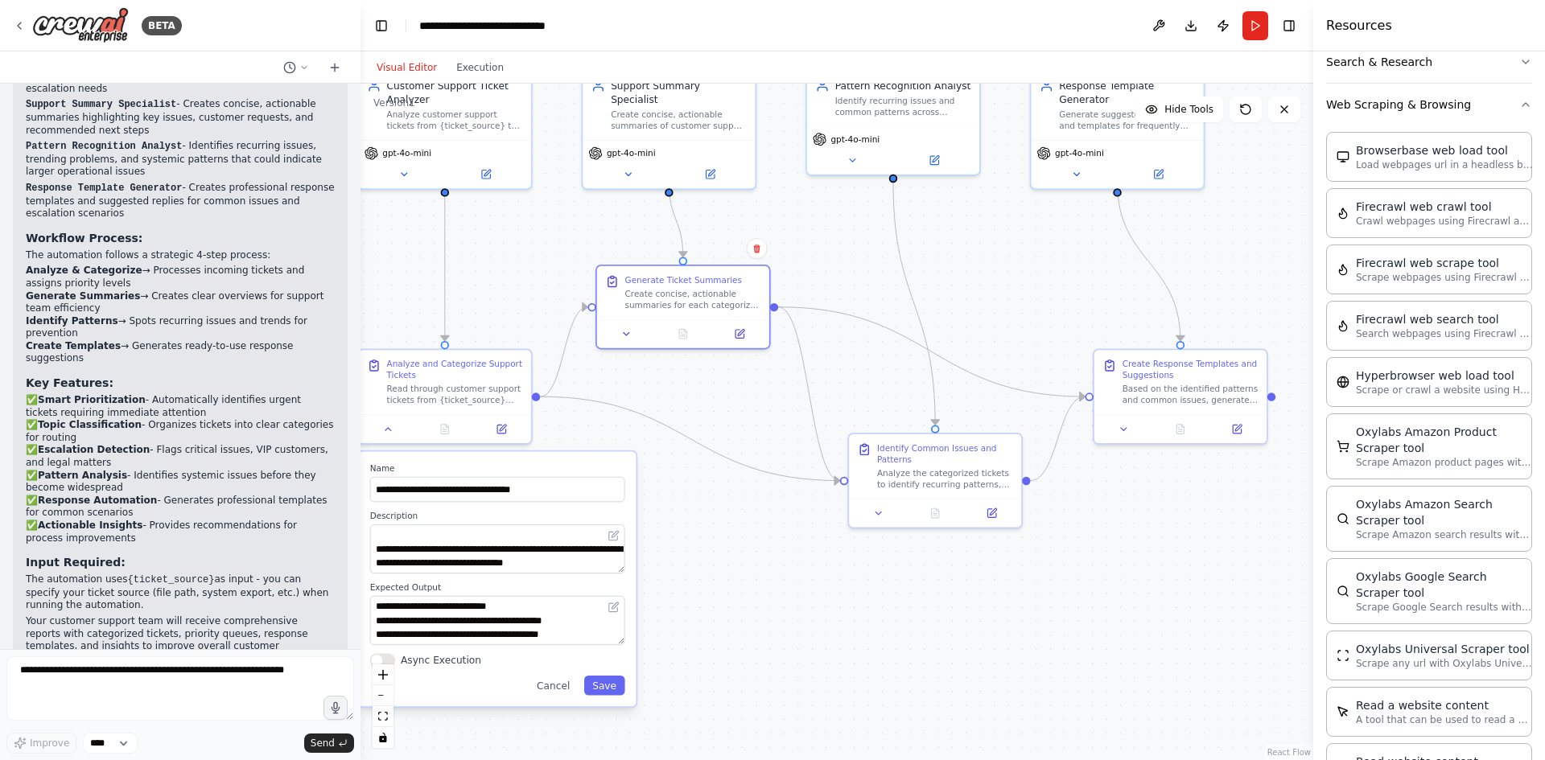
drag, startPoint x: 898, startPoint y: 436, endPoint x: 867, endPoint y: 369, distance: 73.5
click at [867, 369] on div ".deletable-edge-delete-btn { width: 20px; height: 20px; border: 0px solid #ffff…" at bounding box center [837, 422] width 953 height 677
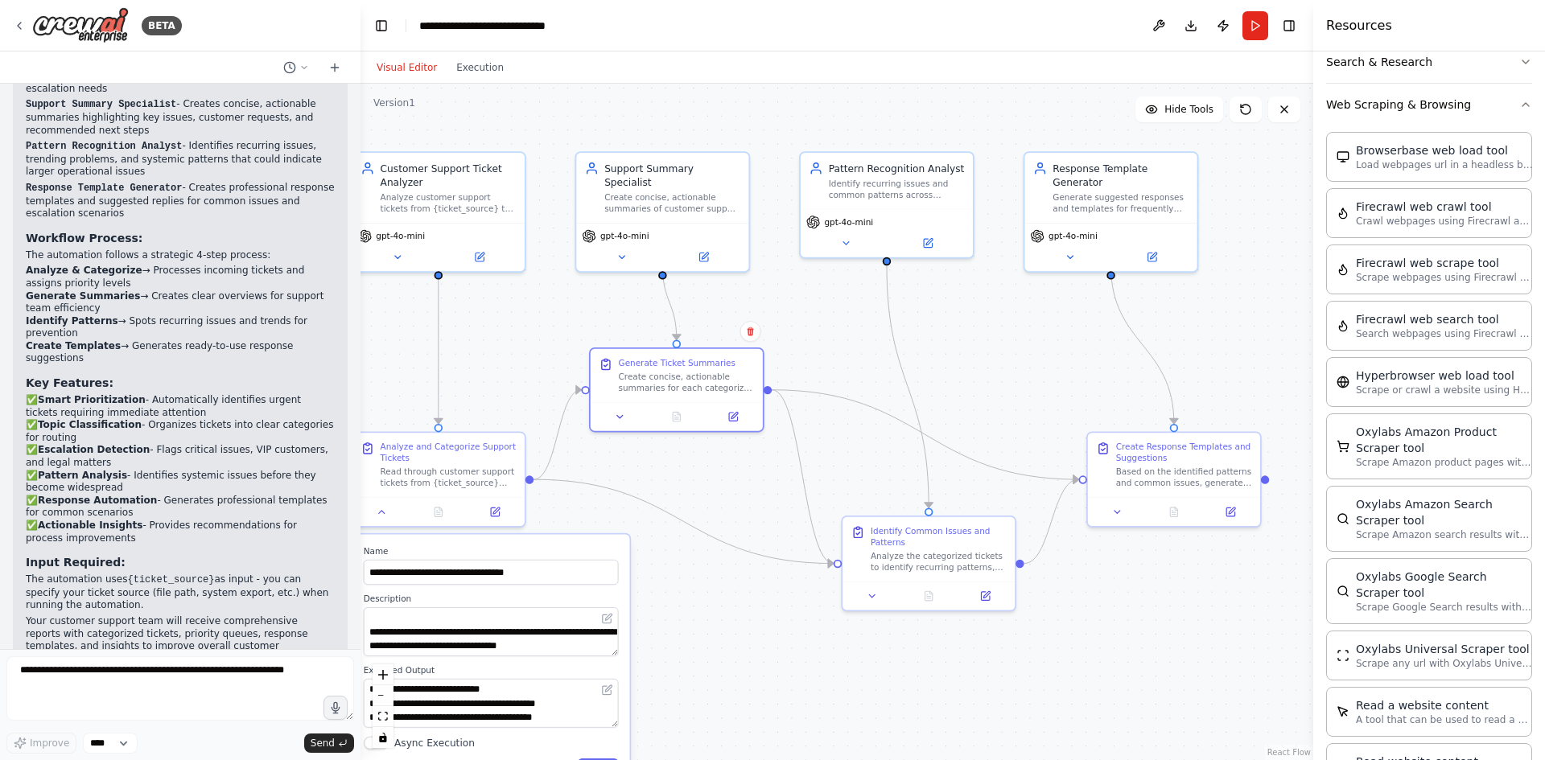
drag, startPoint x: 863, startPoint y: 369, endPoint x: 858, endPoint y: 453, distance: 83.9
click at [858, 453] on div ".deletable-edge-delete-btn { width: 20px; height: 20px; border: 0px solid #ffff…" at bounding box center [837, 422] width 953 height 677
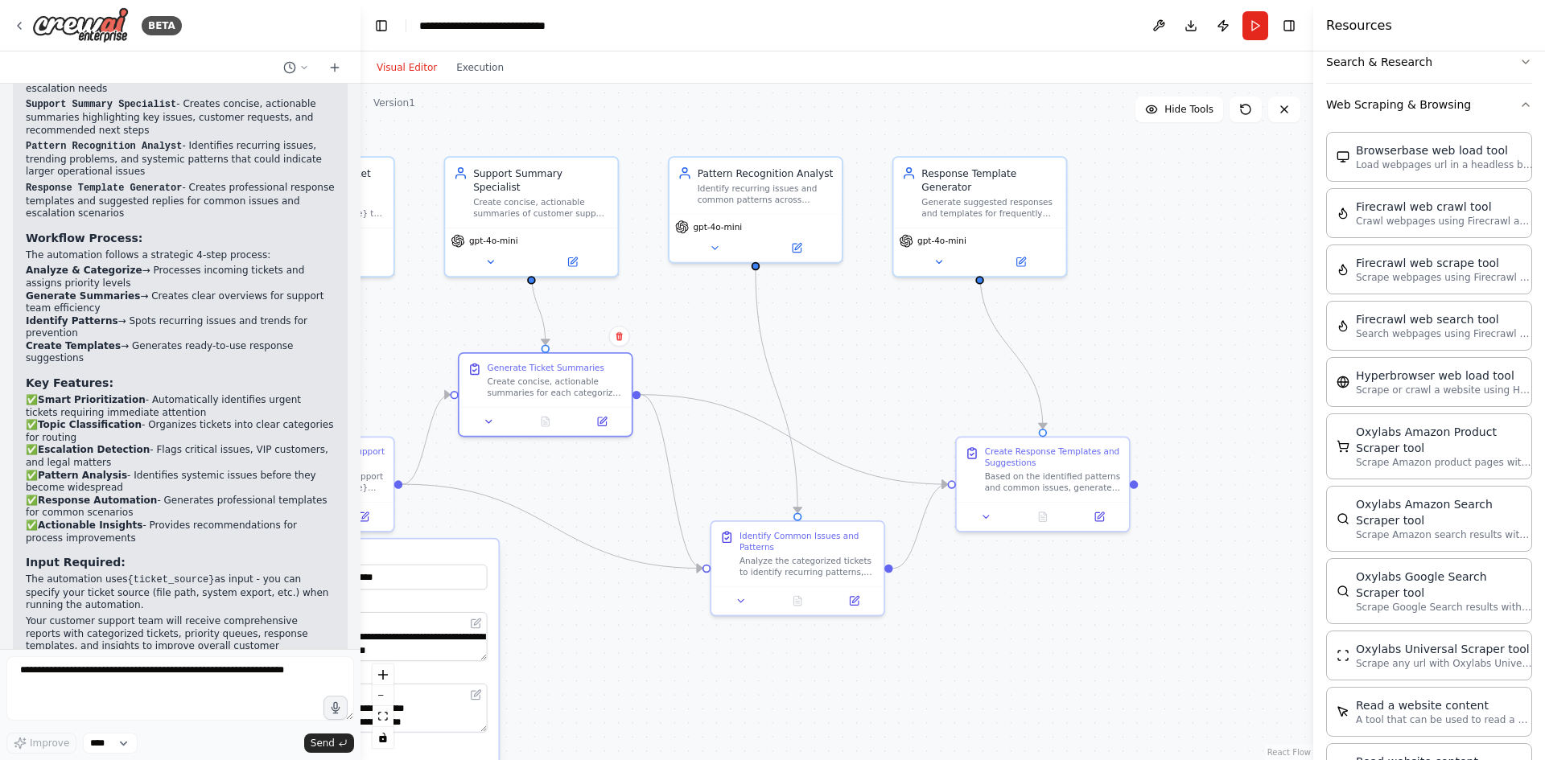
drag, startPoint x: 1056, startPoint y: 369, endPoint x: 925, endPoint y: 373, distance: 131.2
click at [925, 373] on div ".deletable-edge-delete-btn { width: 20px; height: 20px; border: 0px solid #ffff…" at bounding box center [837, 422] width 953 height 677
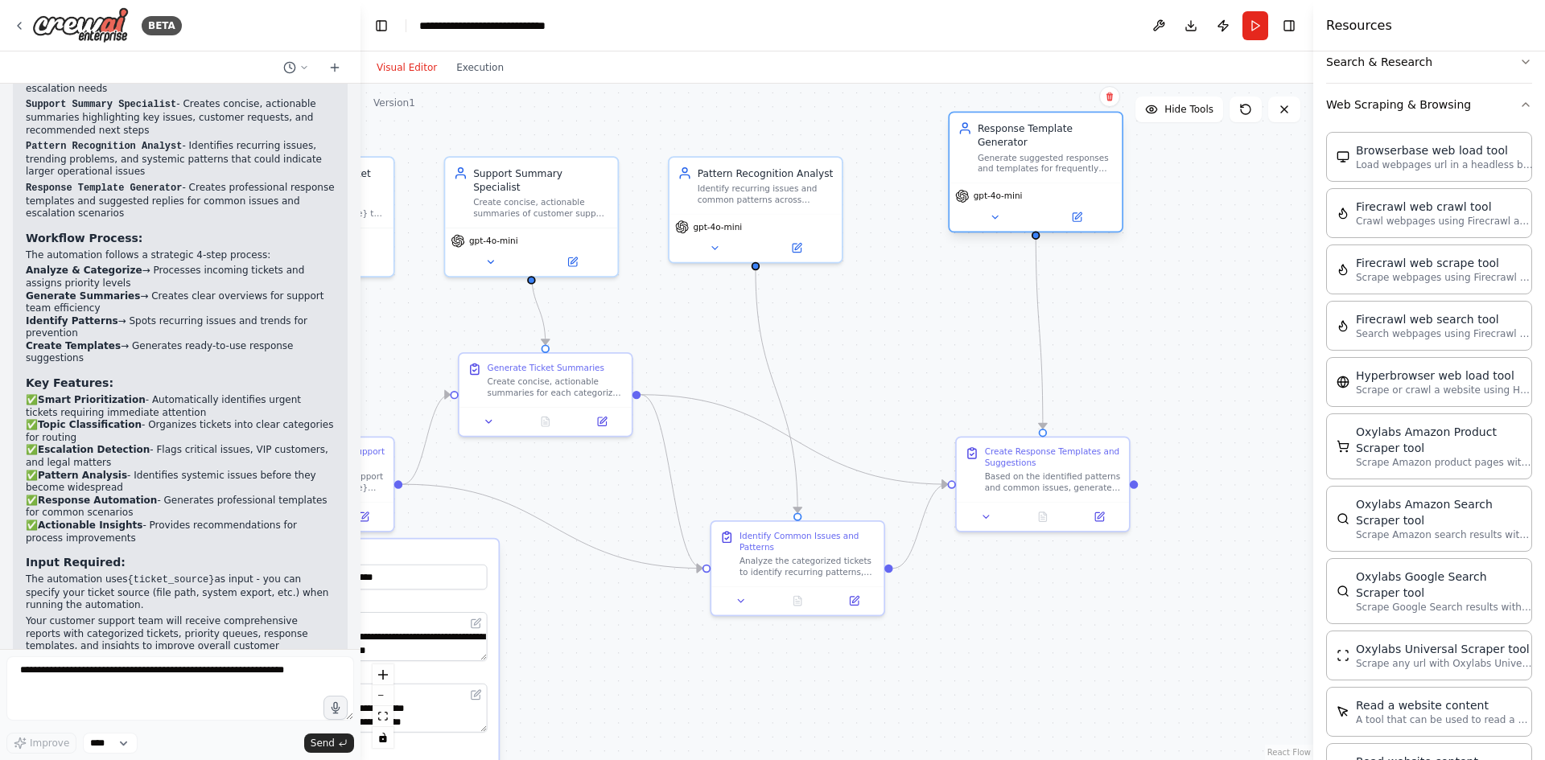
drag, startPoint x: 993, startPoint y: 220, endPoint x: 1053, endPoint y: 181, distance: 71.4
click at [1053, 189] on div "gpt-4o-mini" at bounding box center [1035, 196] width 161 height 14
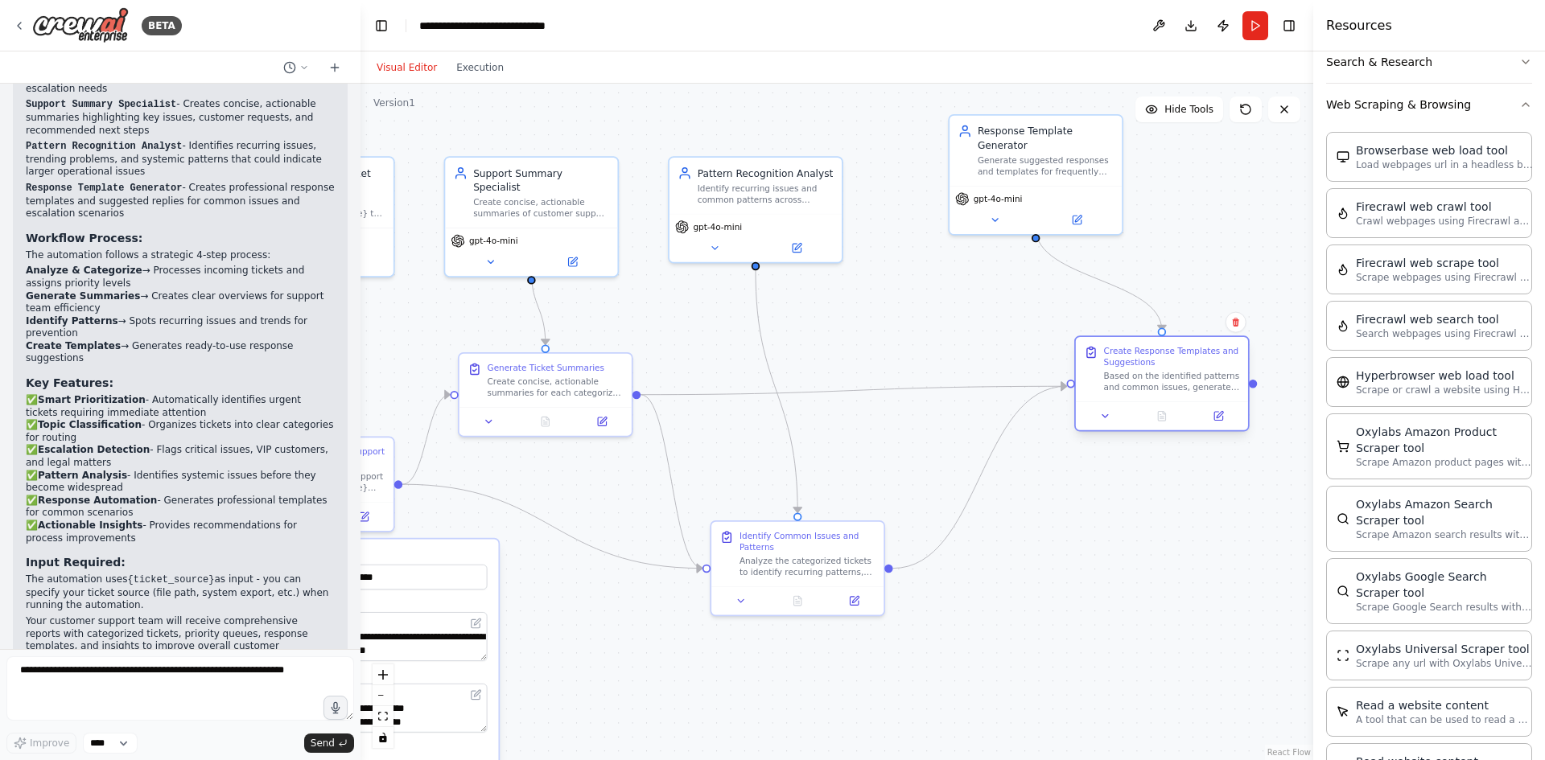
drag, startPoint x: 1034, startPoint y: 484, endPoint x: 1156, endPoint y: 387, distance: 156.3
click at [1156, 387] on div "Based on the identified patterns and common issues, generate suggested response…" at bounding box center [1172, 382] width 136 height 23
click at [1106, 499] on div ".deletable-edge-delete-btn { width: 20px; height: 20px; border: 0px solid #ffff…" at bounding box center [837, 422] width 953 height 677
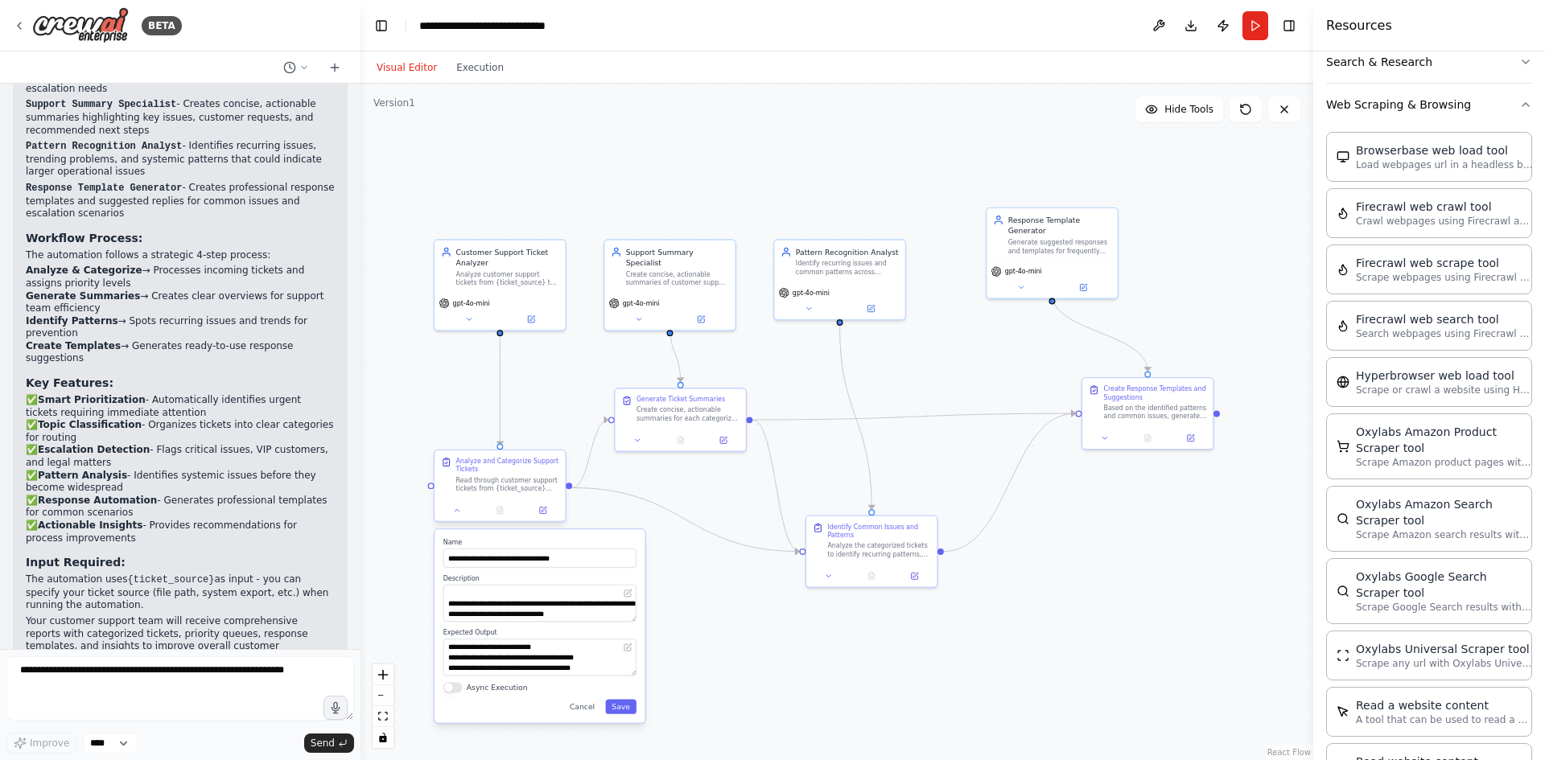
click at [496, 494] on div "Analyze and Categorize Support Tickets Read through customer support tickets fr…" at bounding box center [500, 475] width 130 height 49
click at [667, 625] on div ".deletable-edge-delete-btn { width: 20px; height: 20px; border: 0px solid #ffff…" at bounding box center [837, 422] width 953 height 677
click at [590, 713] on button "Cancel" at bounding box center [582, 706] width 38 height 14
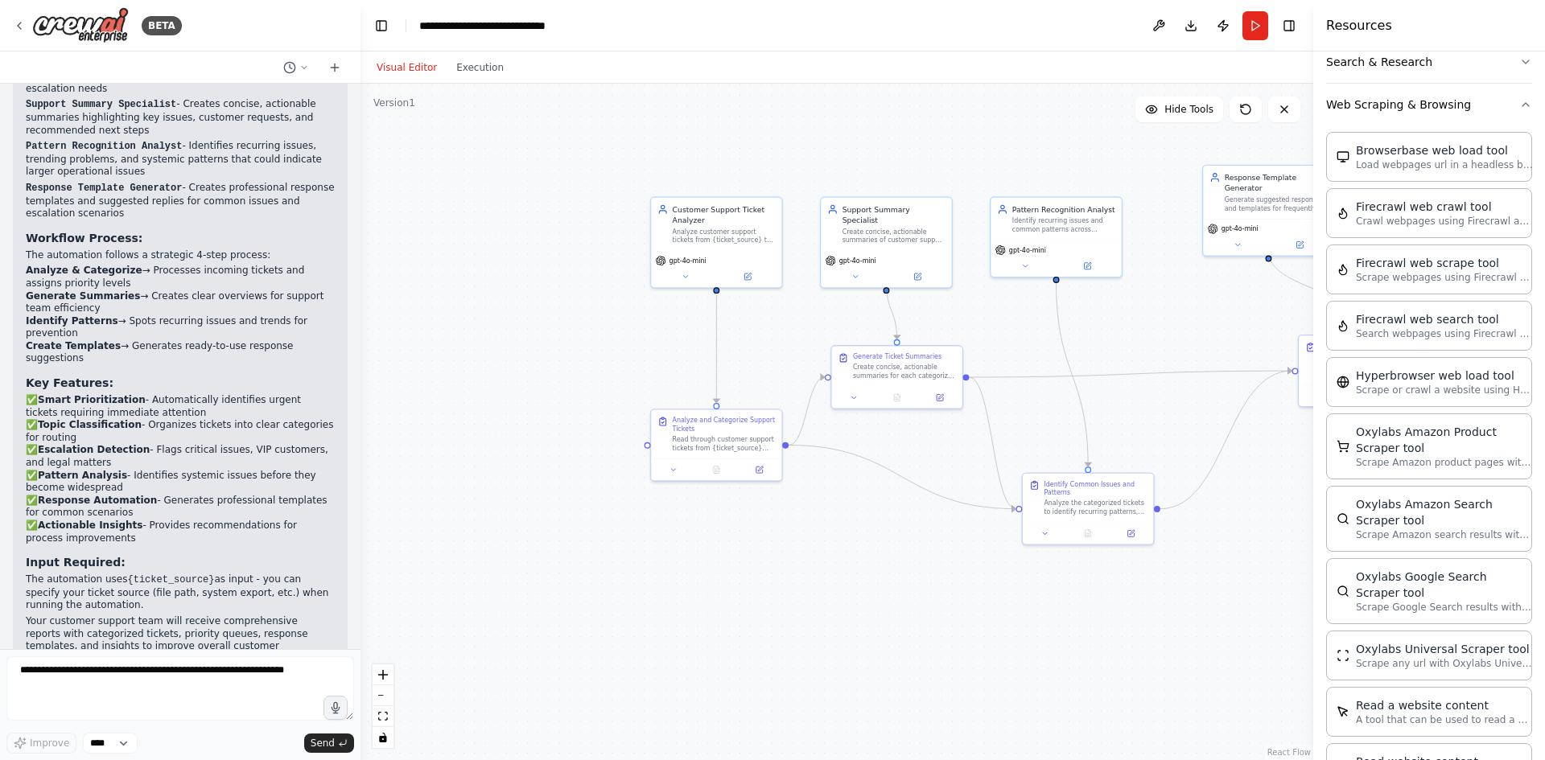
drag, startPoint x: 624, startPoint y: 632, endPoint x: 842, endPoint y: 587, distance: 222.5
click at [842, 587] on div ".deletable-edge-delete-btn { width: 20px; height: 20px; border: 0px solid #ffff…" at bounding box center [837, 422] width 953 height 677
drag, startPoint x: 731, startPoint y: 445, endPoint x: 563, endPoint y: 379, distance: 179.9
click at [563, 379] on div "Read through customer support tickets from {ticket_source} and categorize each …" at bounding box center [555, 376] width 103 height 17
drag, startPoint x: 1087, startPoint y: 505, endPoint x: 1159, endPoint y: 513, distance: 72.1
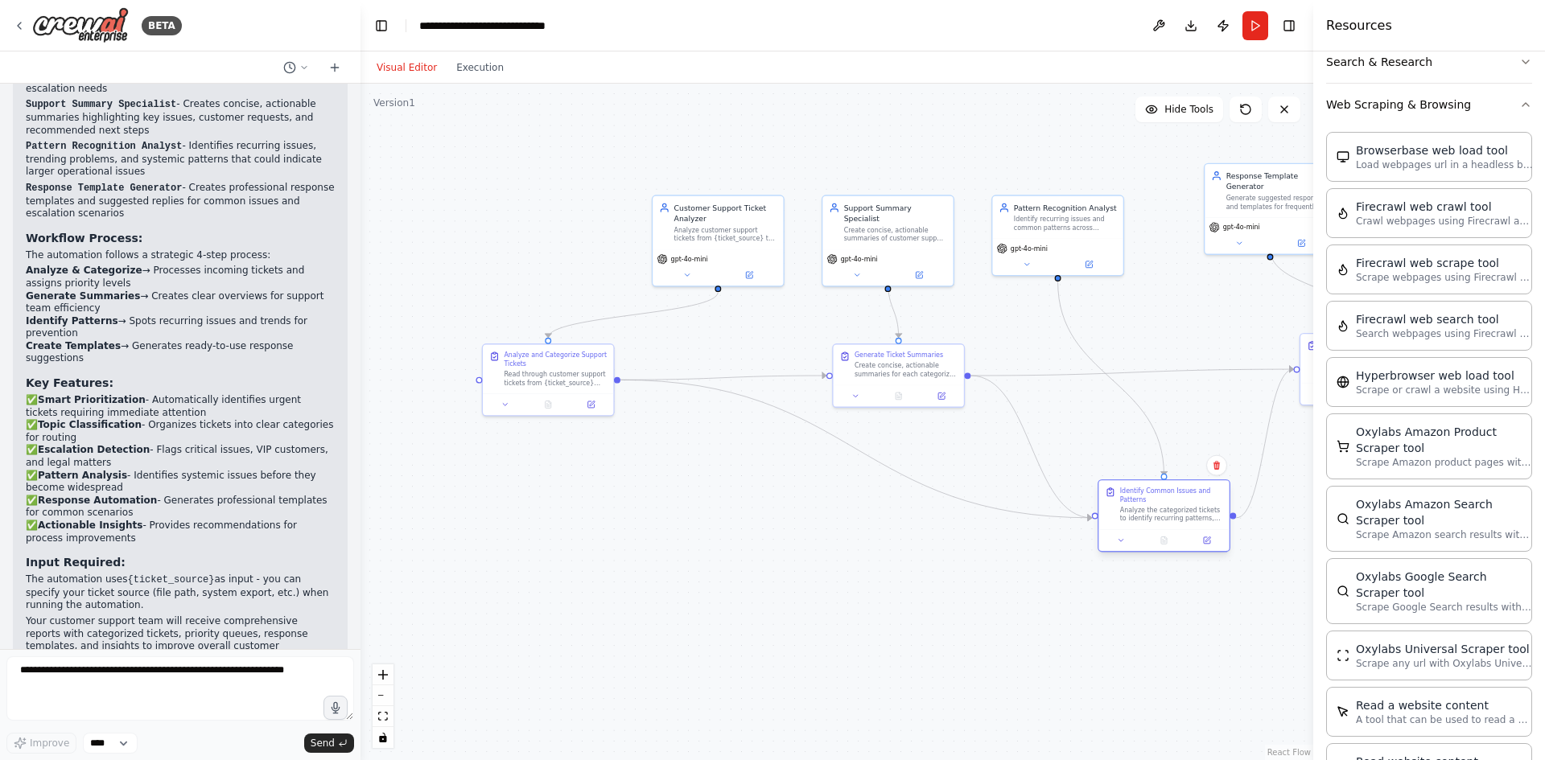
click at [1159, 513] on div "Analyze the categorized tickets to identify recurring patterns, common issues, …" at bounding box center [1171, 514] width 103 height 17
drag, startPoint x: 904, startPoint y: 386, endPoint x: 894, endPoint y: 397, distance: 14.2
click at [894, 397] on div at bounding box center [887, 405] width 130 height 22
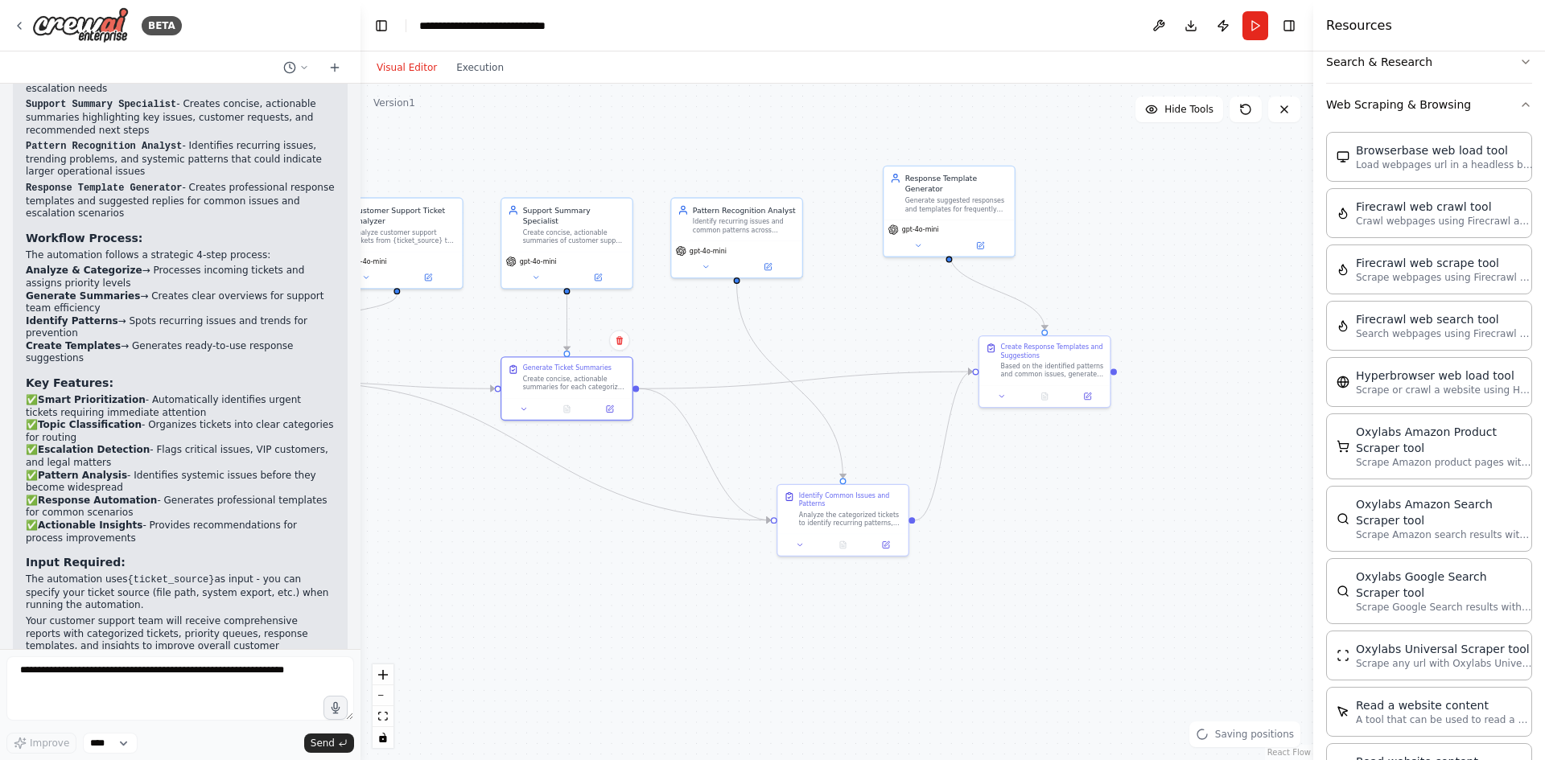
drag, startPoint x: 863, startPoint y: 564, endPoint x: 503, endPoint y: 562, distance: 360.5
click at [503, 562] on div ".deletable-edge-delete-btn { width: 20px; height: 20px; border: 0px solid #ffff…" at bounding box center [837, 422] width 953 height 677
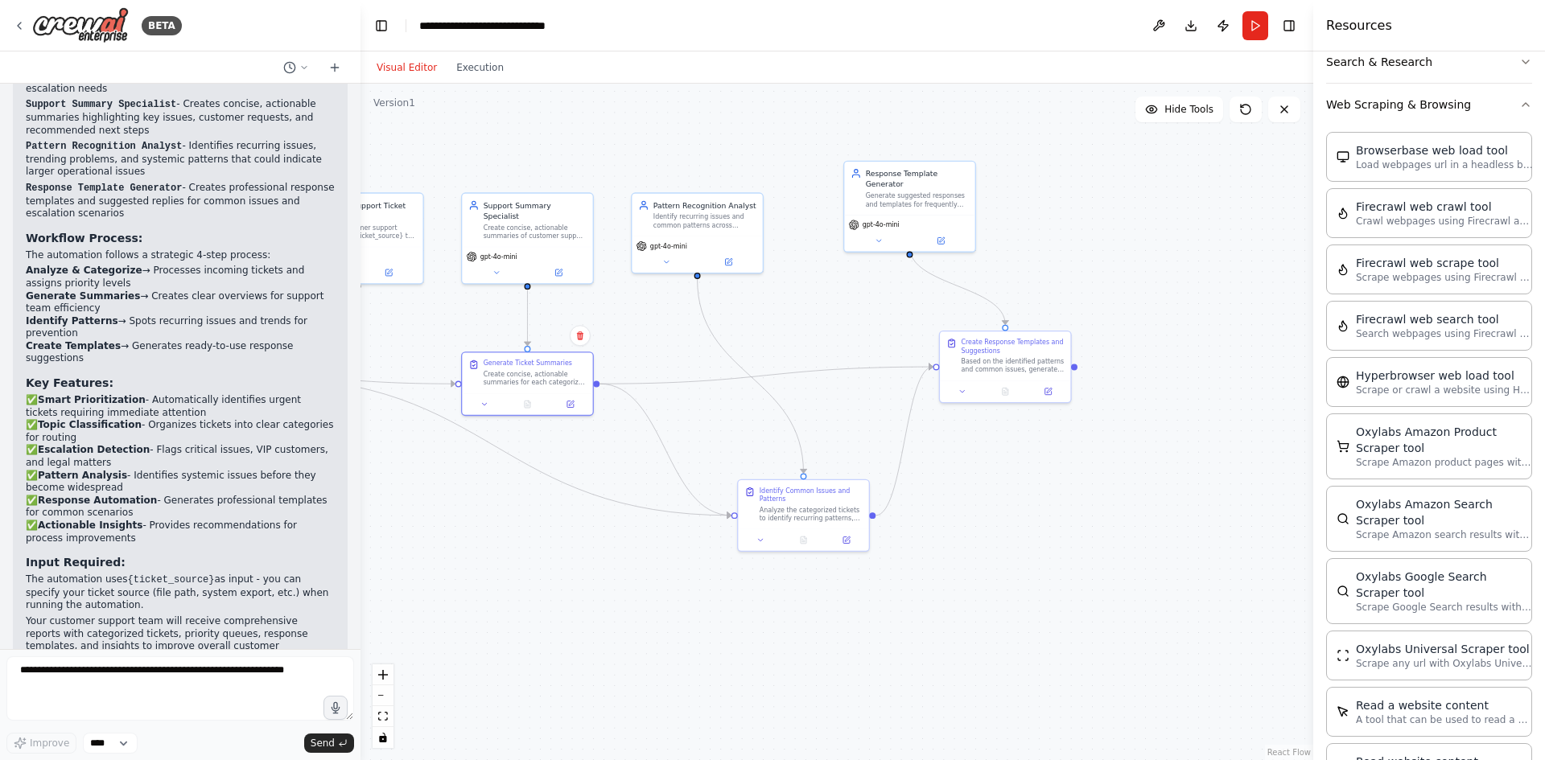
click at [701, 562] on div ".deletable-edge-delete-btn { width: 20px; height: 20px; border: 0px solid #ffff…" at bounding box center [837, 422] width 953 height 677
drag, startPoint x: 817, startPoint y: 507, endPoint x: 709, endPoint y: 542, distance: 113.5
click at [709, 542] on div "Analyze the categorized tickets to identify recurring patterns, common issues, …" at bounding box center [704, 544] width 103 height 17
drag, startPoint x: 1024, startPoint y: 374, endPoint x: 1036, endPoint y: 390, distance: 20.1
click at [1036, 390] on div "Create Response Templates and Suggestions Based on the identified patterns and …" at bounding box center [1015, 375] width 130 height 49
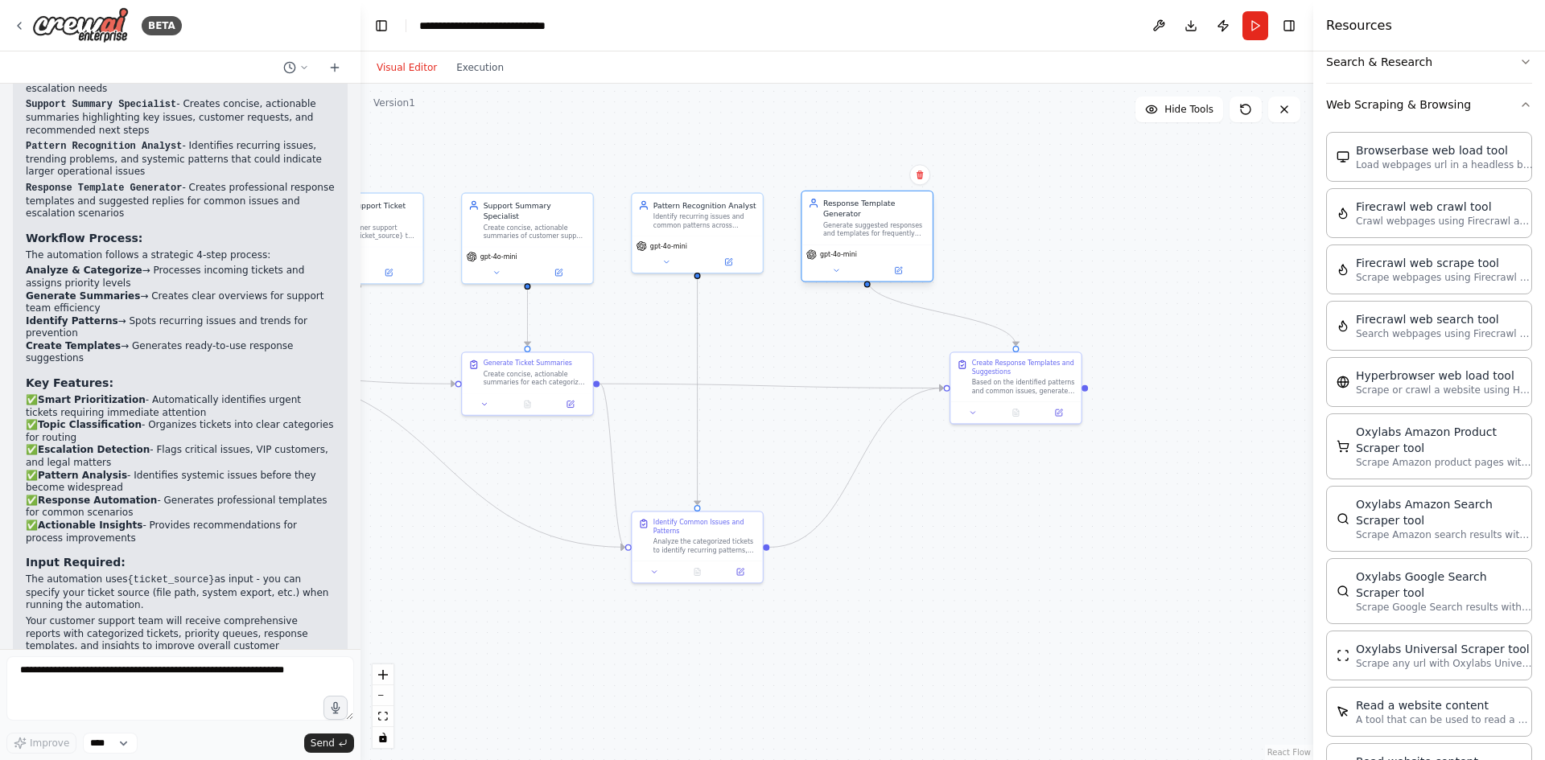
drag, startPoint x: 924, startPoint y: 200, endPoint x: 882, endPoint y: 233, distance: 53.3
click at [882, 233] on div "Response Template Generator Generate suggested responses and templates for freq…" at bounding box center [867, 237] width 133 height 92
drag, startPoint x: 1015, startPoint y: 389, endPoint x: 1027, endPoint y: 393, distance: 12.5
click at [1027, 393] on div "Based on the identified patterns and common issues, generate suggested response…" at bounding box center [1034, 385] width 103 height 17
click at [1013, 508] on div ".deletable-edge-delete-btn { width: 20px; height: 20px; border: 0px solid #ffff…" at bounding box center [837, 422] width 953 height 677
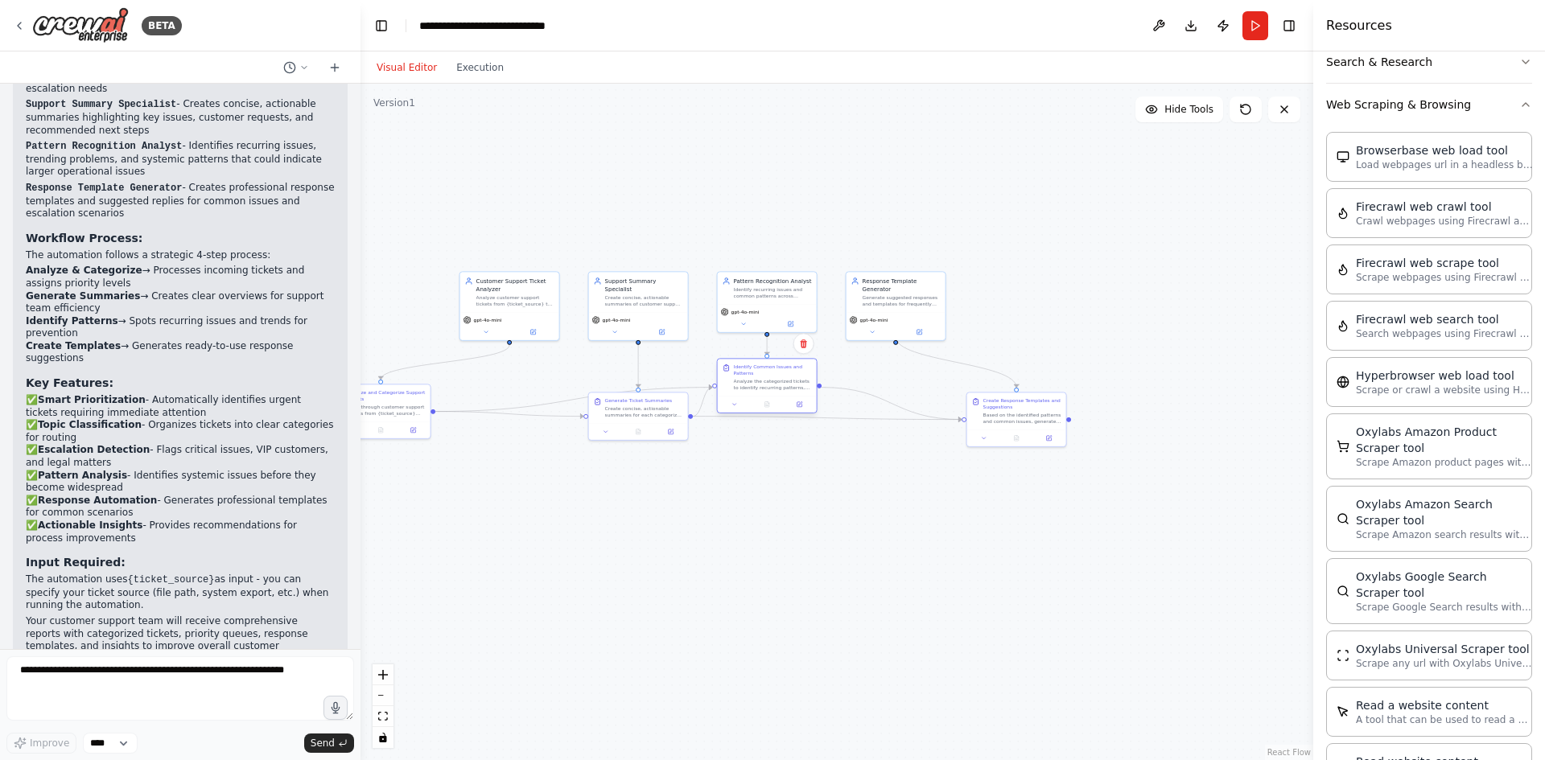
drag, startPoint x: 773, startPoint y: 550, endPoint x: 777, endPoint y: 394, distance: 157.0
click at [777, 394] on div "Identify Common Issues and Patterns Analyze the categorized tickets to identify…" at bounding box center [767, 386] width 101 height 56
drag, startPoint x: 657, startPoint y: 419, endPoint x: 655, endPoint y: 488, distance: 69.2
click at [655, 488] on div "Generate Ticket Summaries Create concise, actionable summaries for each categor…" at bounding box center [638, 479] width 99 height 31
drag, startPoint x: 396, startPoint y: 418, endPoint x: 526, endPoint y: 434, distance: 131.3
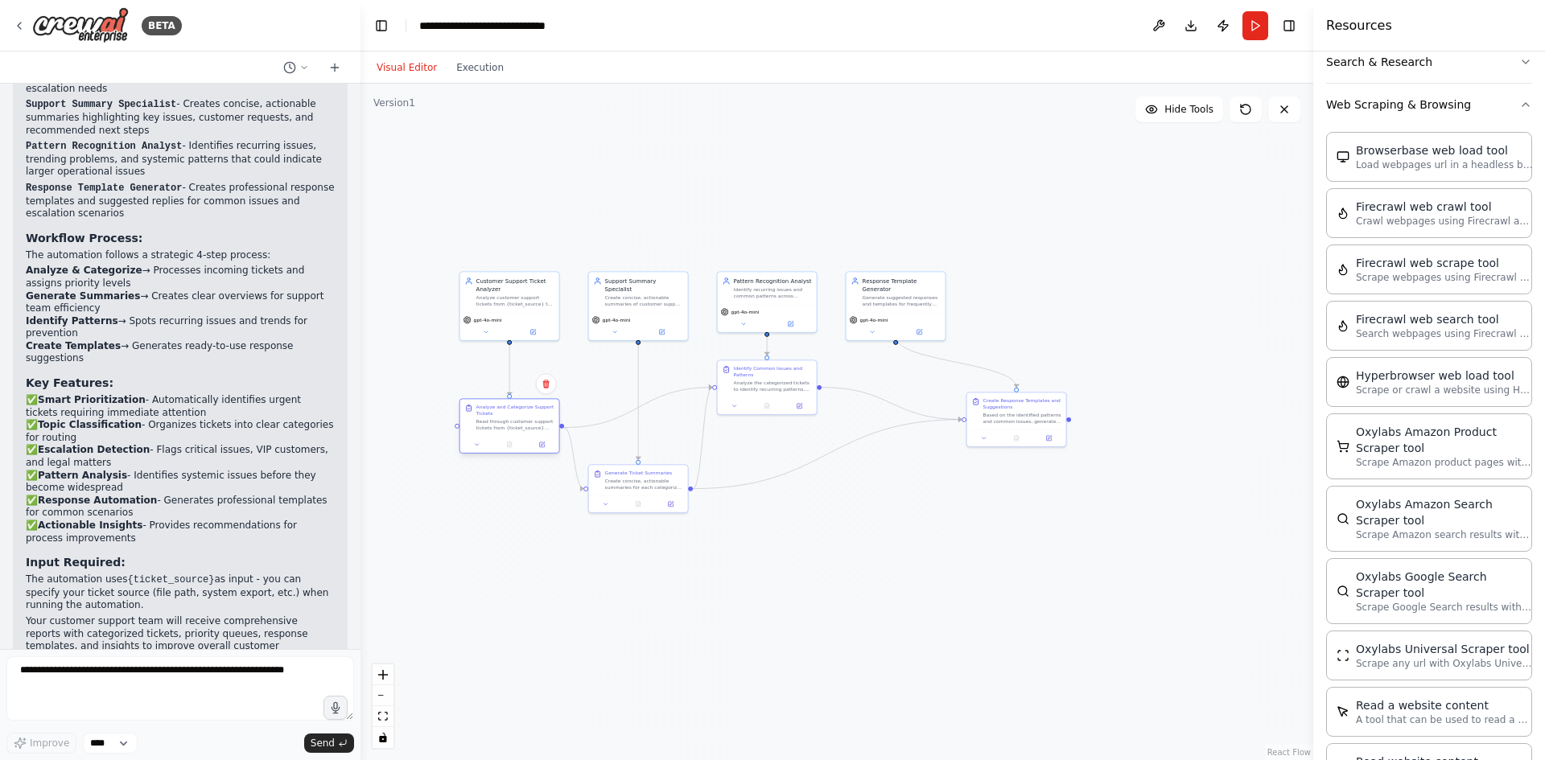
click at [526, 434] on div "Analyze and Categorize Support Tickets Read through customer support tickets fr…" at bounding box center [509, 417] width 99 height 37
click at [511, 520] on div ".deletable-edge-delete-btn { width: 20px; height: 20px; border: 0px solid #ffff…" at bounding box center [837, 422] width 953 height 677
drag, startPoint x: 1025, startPoint y: 419, endPoint x: 902, endPoint y: 488, distance: 141.2
click at [902, 488] on div "Based on the identified patterns and common issues, generate suggested response…" at bounding box center [902, 489] width 78 height 13
click at [889, 488] on div "Based on the identified patterns and common issues, generate suggested response…" at bounding box center [902, 489] width 78 height 13
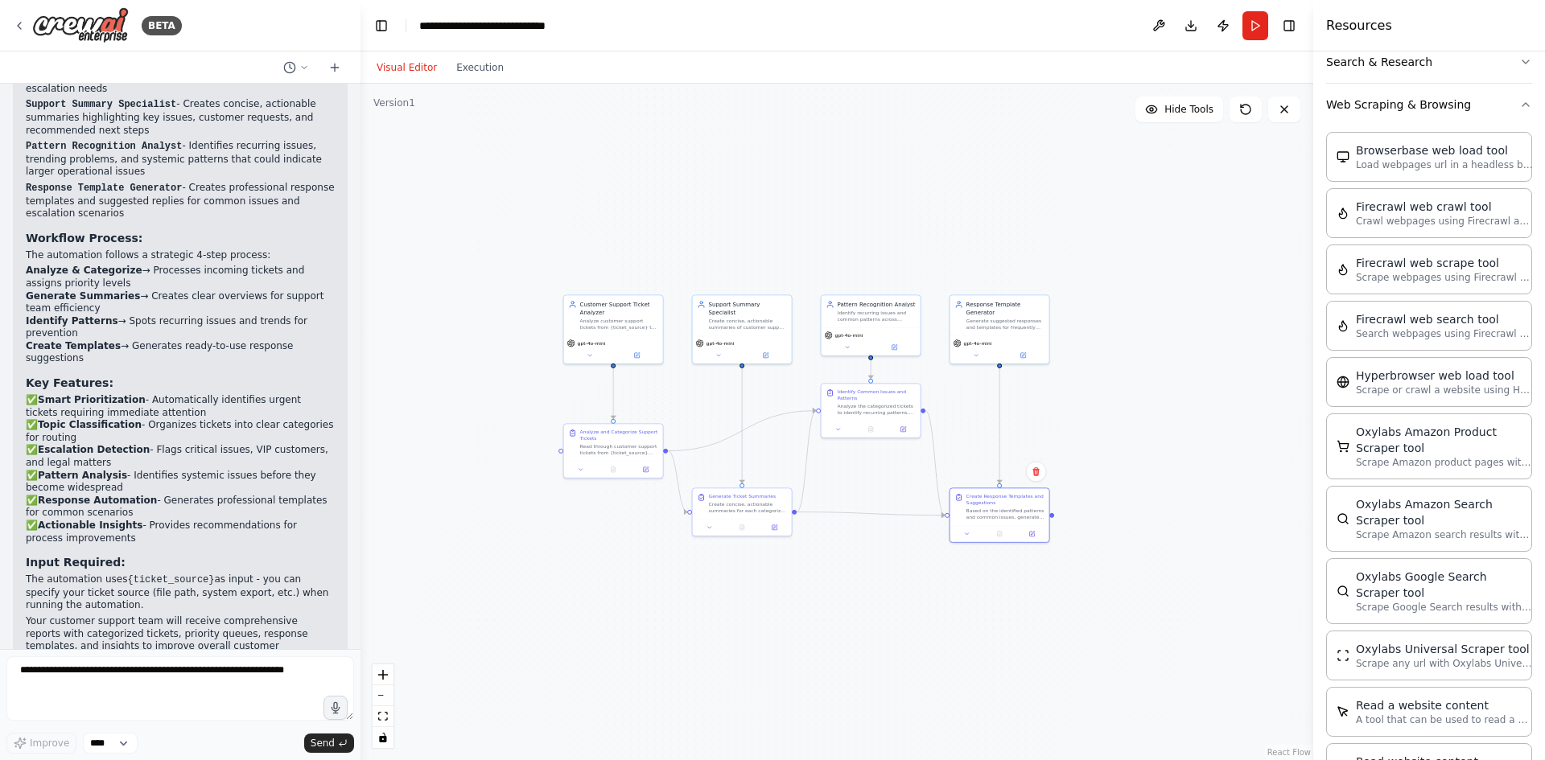
drag, startPoint x: 526, startPoint y: 217, endPoint x: 583, endPoint y: 233, distance: 59.1
click at [584, 233] on div ".deletable-edge-delete-btn { width: 20px; height: 20px; border: 0px solid #ffff…" at bounding box center [837, 422] width 953 height 677
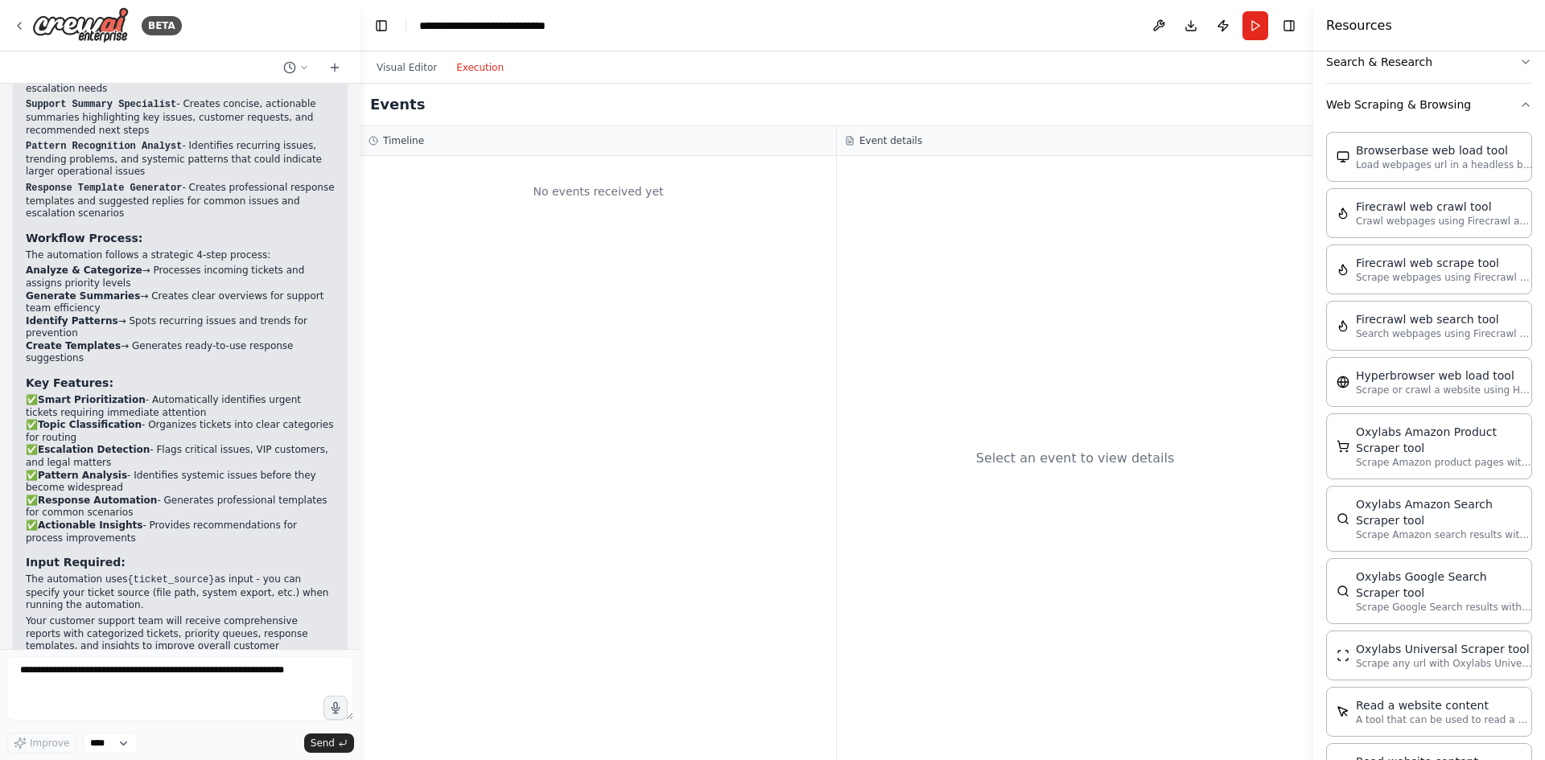
click at [465, 76] on button "Execution" at bounding box center [480, 67] width 67 height 19
click at [1262, 31] on button "Run" at bounding box center [1255, 25] width 26 height 29
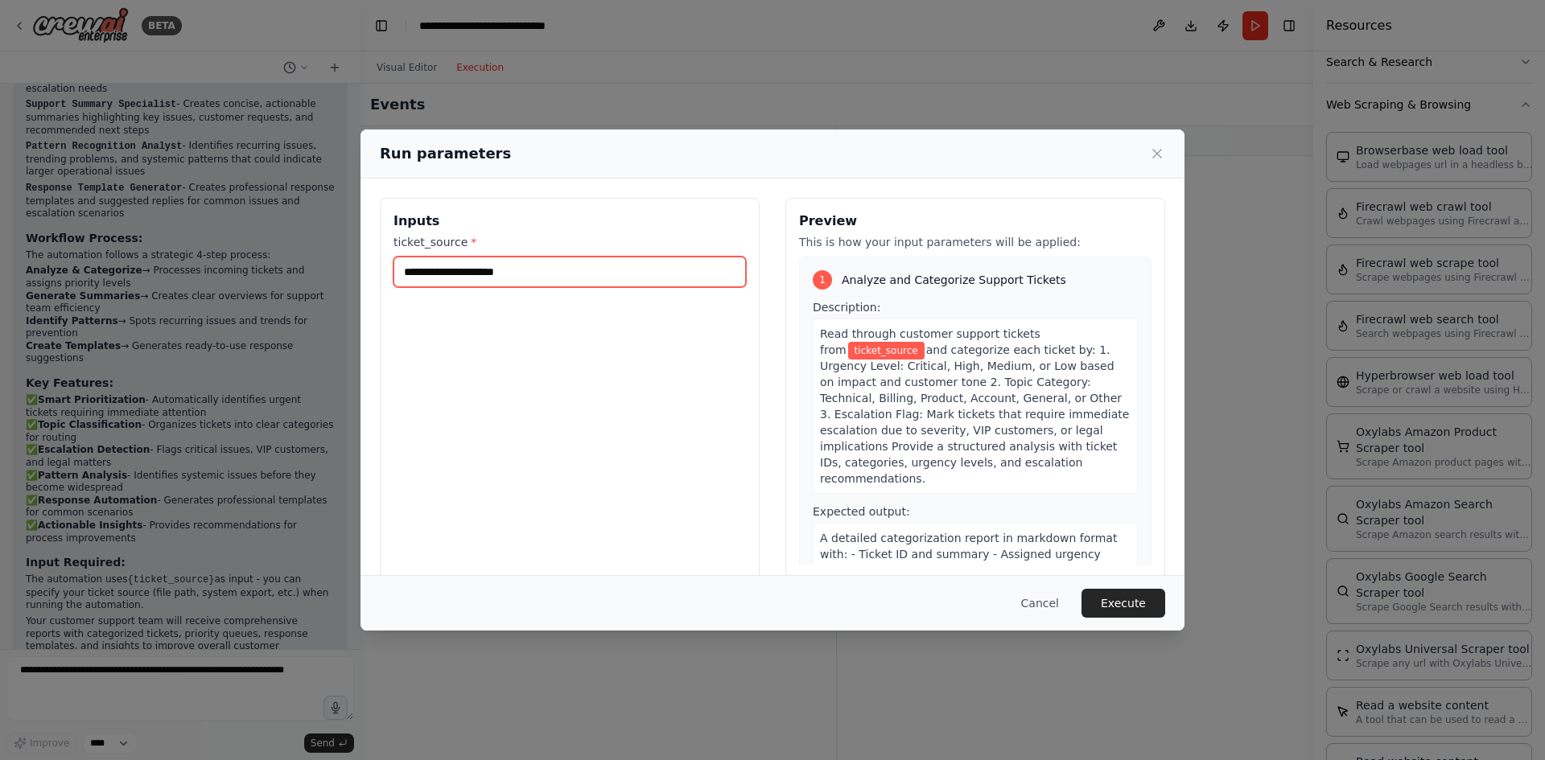
click at [554, 280] on input "ticket_source *" at bounding box center [570, 272] width 352 height 31
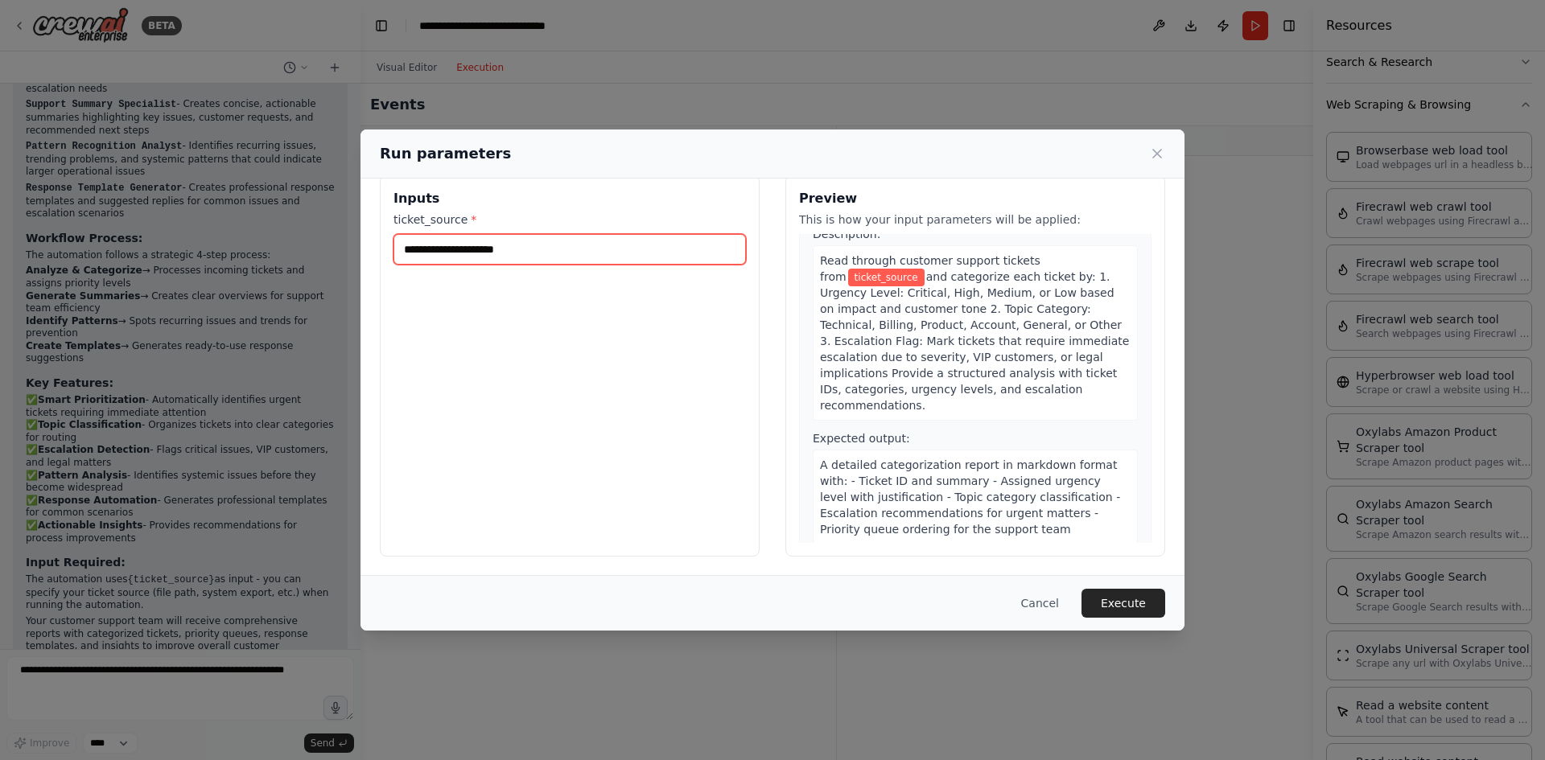
scroll to position [0, 0]
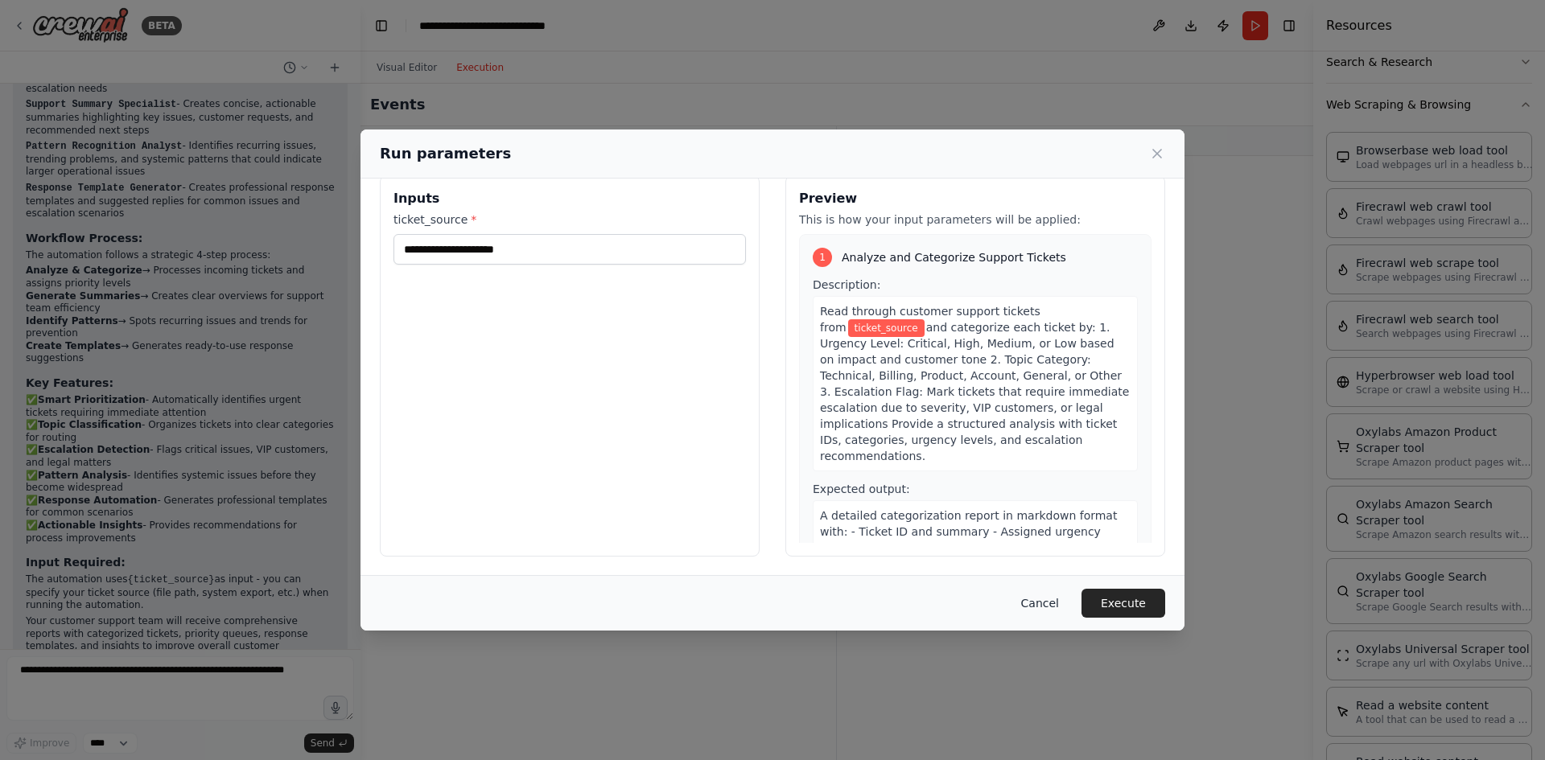
click at [1045, 600] on button "Cancel" at bounding box center [1040, 603] width 64 height 29
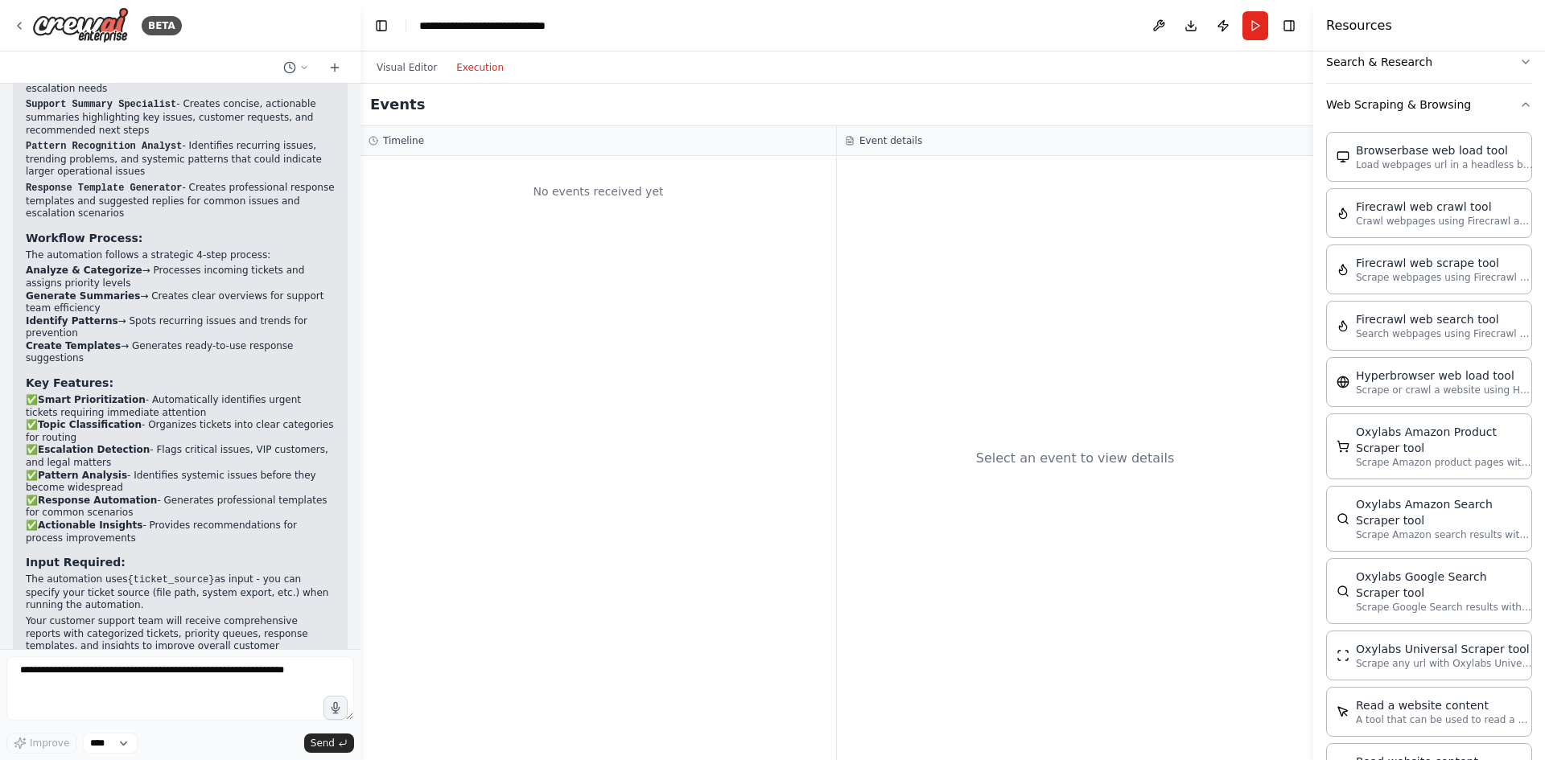
click at [697, 409] on div "No events received yet" at bounding box center [599, 458] width 476 height 604
